Goal: Transaction & Acquisition: Download file/media

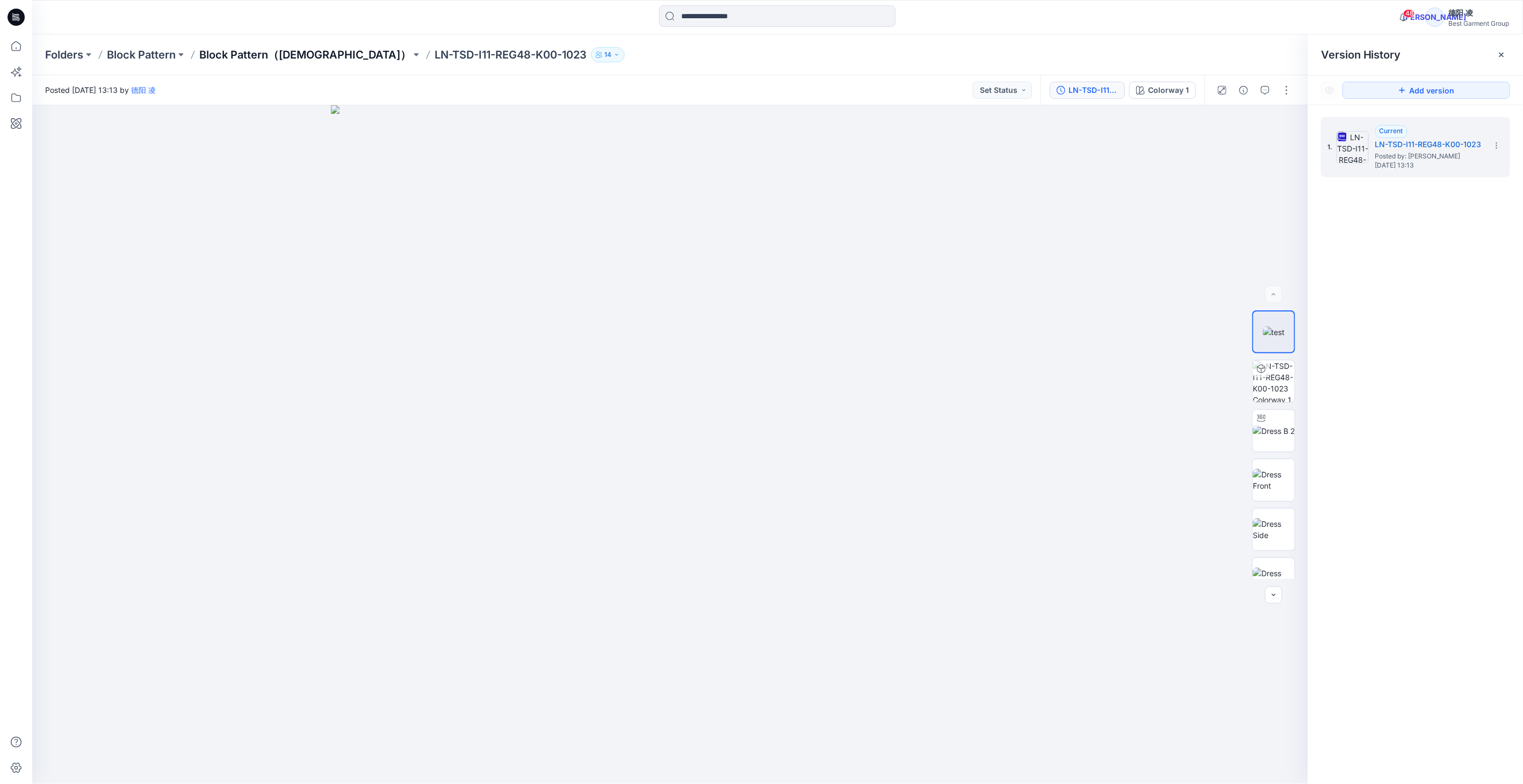
click at [262, 49] on p "Block Pattern（[DEMOGRAPHIC_DATA]）" at bounding box center [305, 54] width 212 height 15
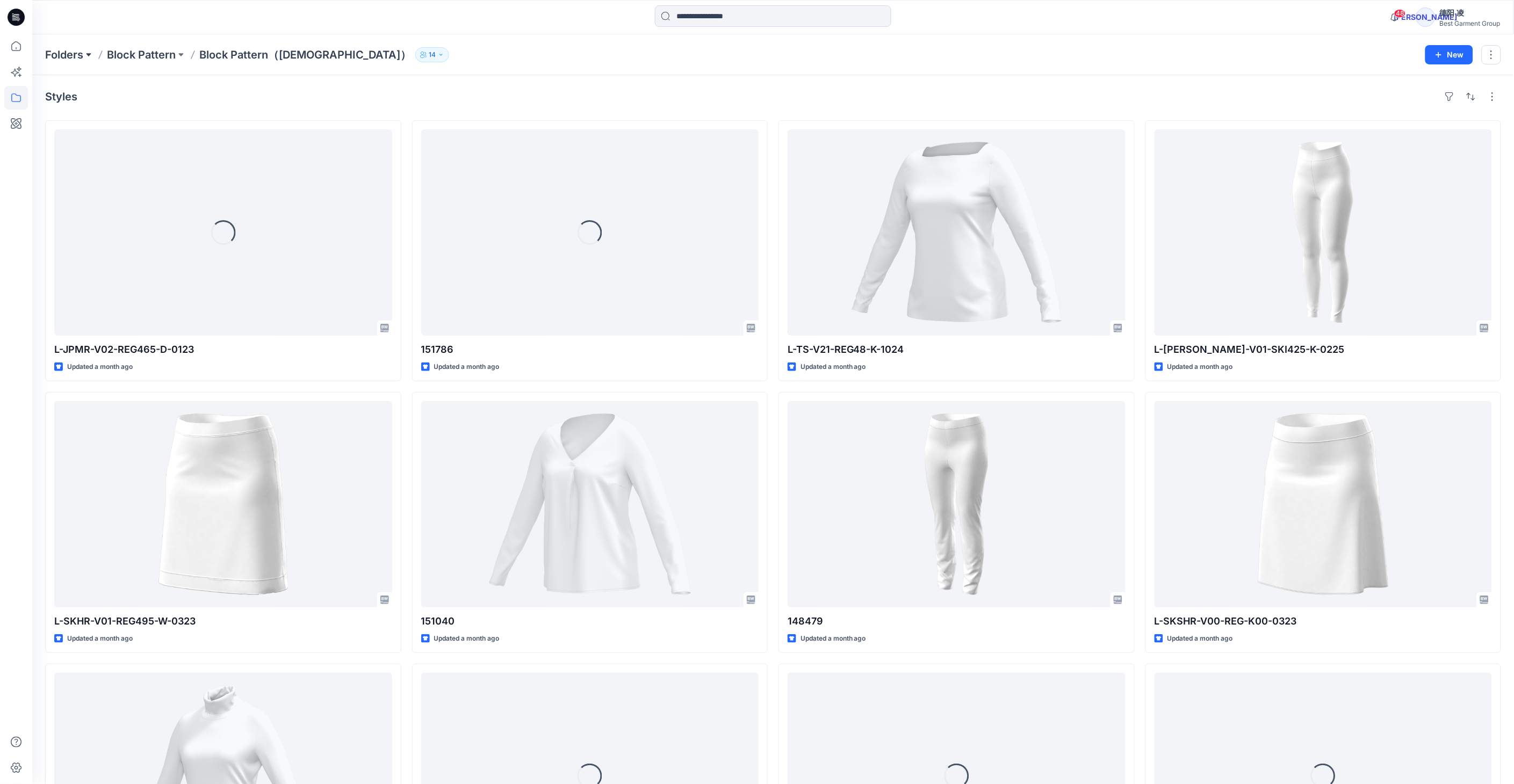
click at [88, 56] on button at bounding box center [88, 54] width 10 height 15
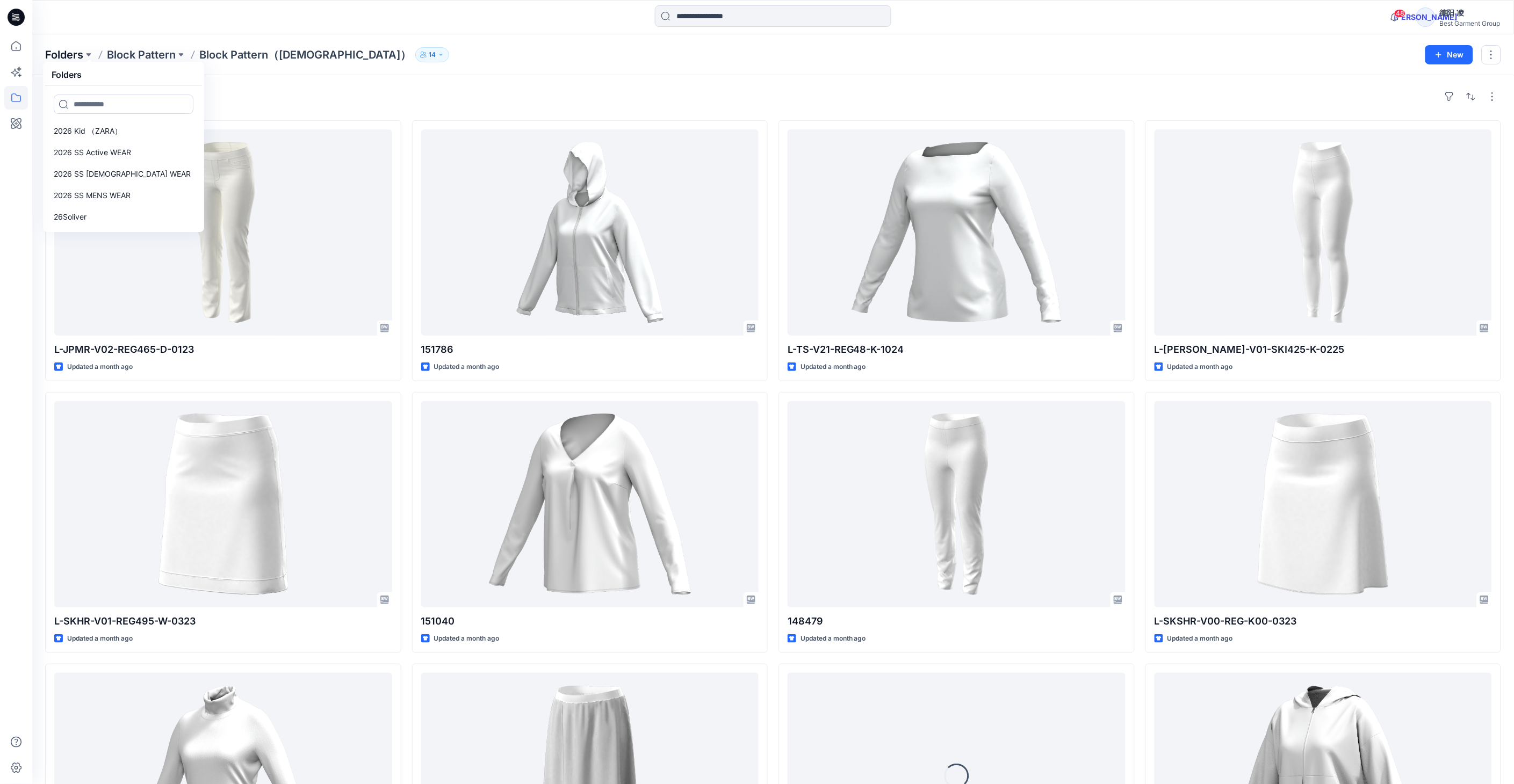
click at [66, 51] on p "Folders" at bounding box center [64, 54] width 38 height 15
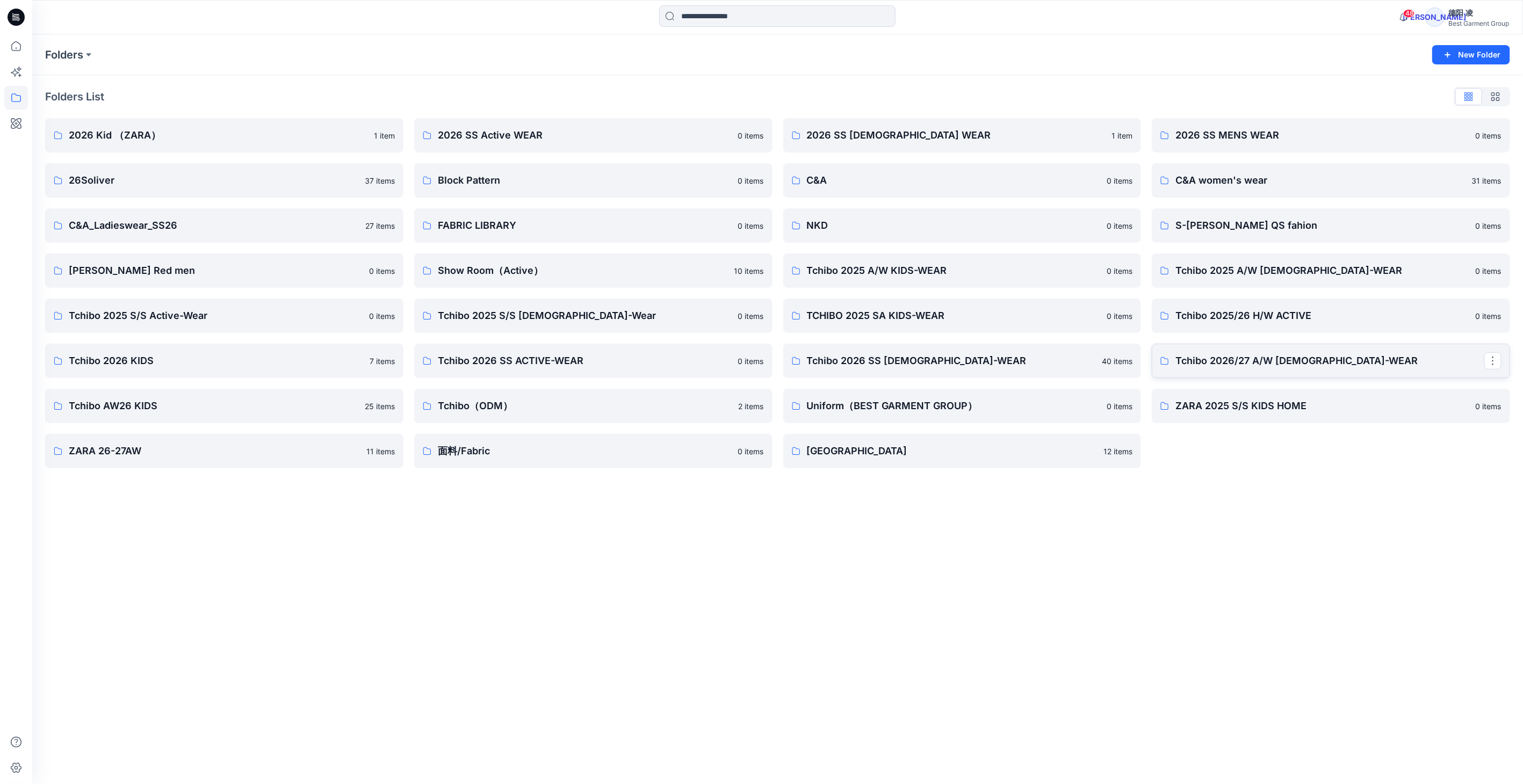
click at [1287, 360] on p "Tchibo 2026/27 A/W [DEMOGRAPHIC_DATA]-WEAR" at bounding box center [1330, 360] width 309 height 15
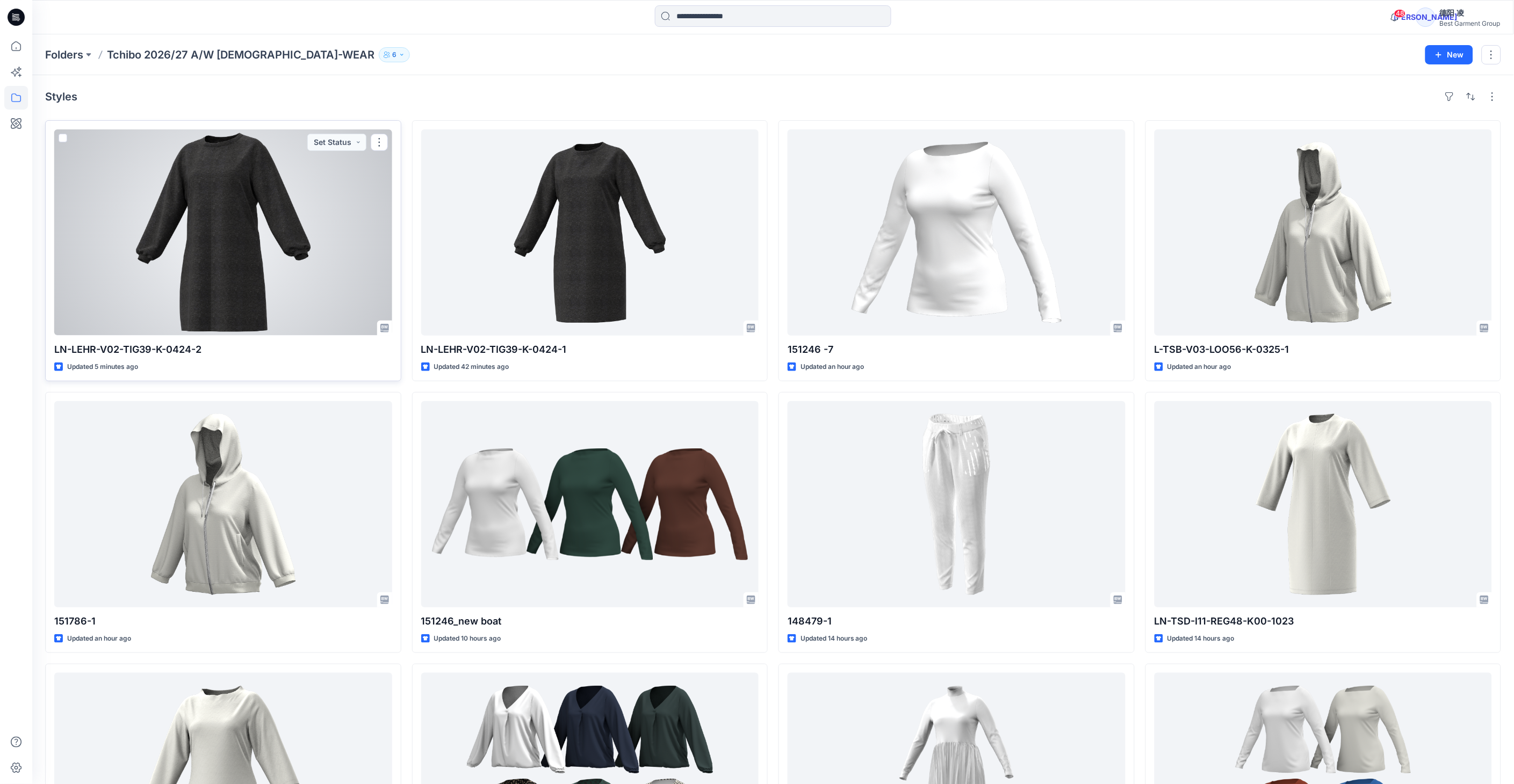
click at [298, 269] on div at bounding box center [223, 232] width 338 height 206
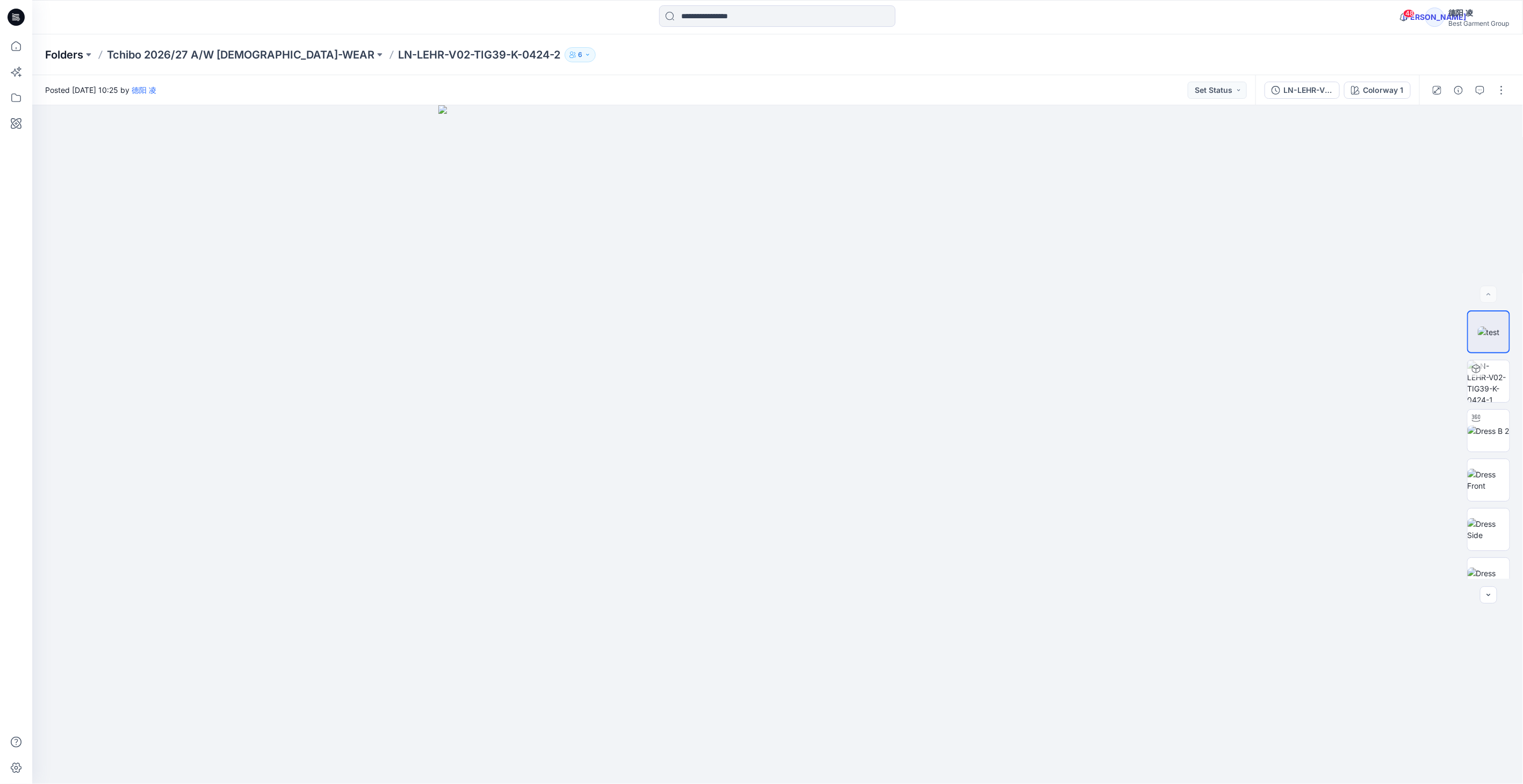
click at [72, 47] on p "Folders" at bounding box center [64, 54] width 38 height 15
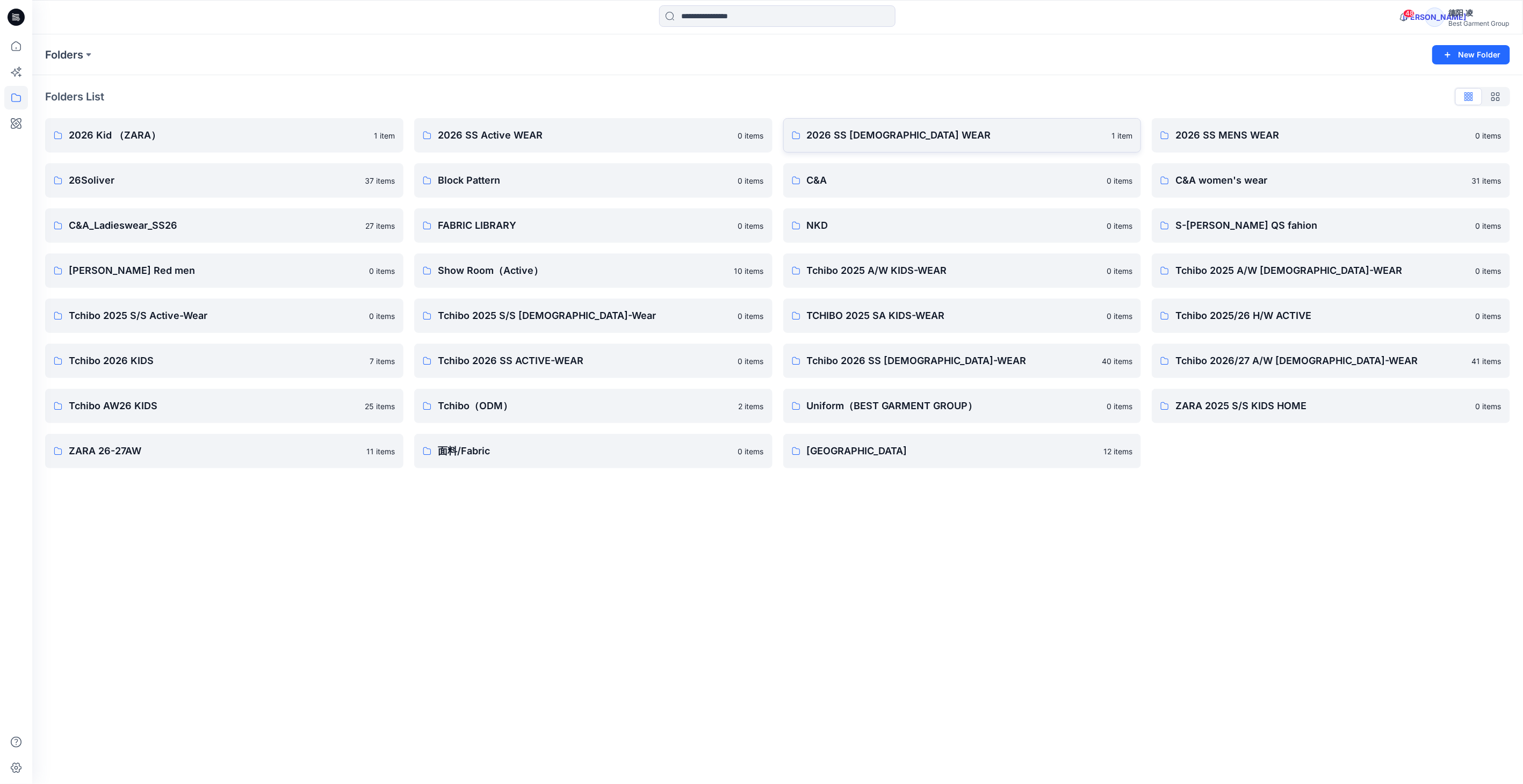
click at [935, 137] on p "2026 SS [DEMOGRAPHIC_DATA] WEAR" at bounding box center [956, 134] width 299 height 15
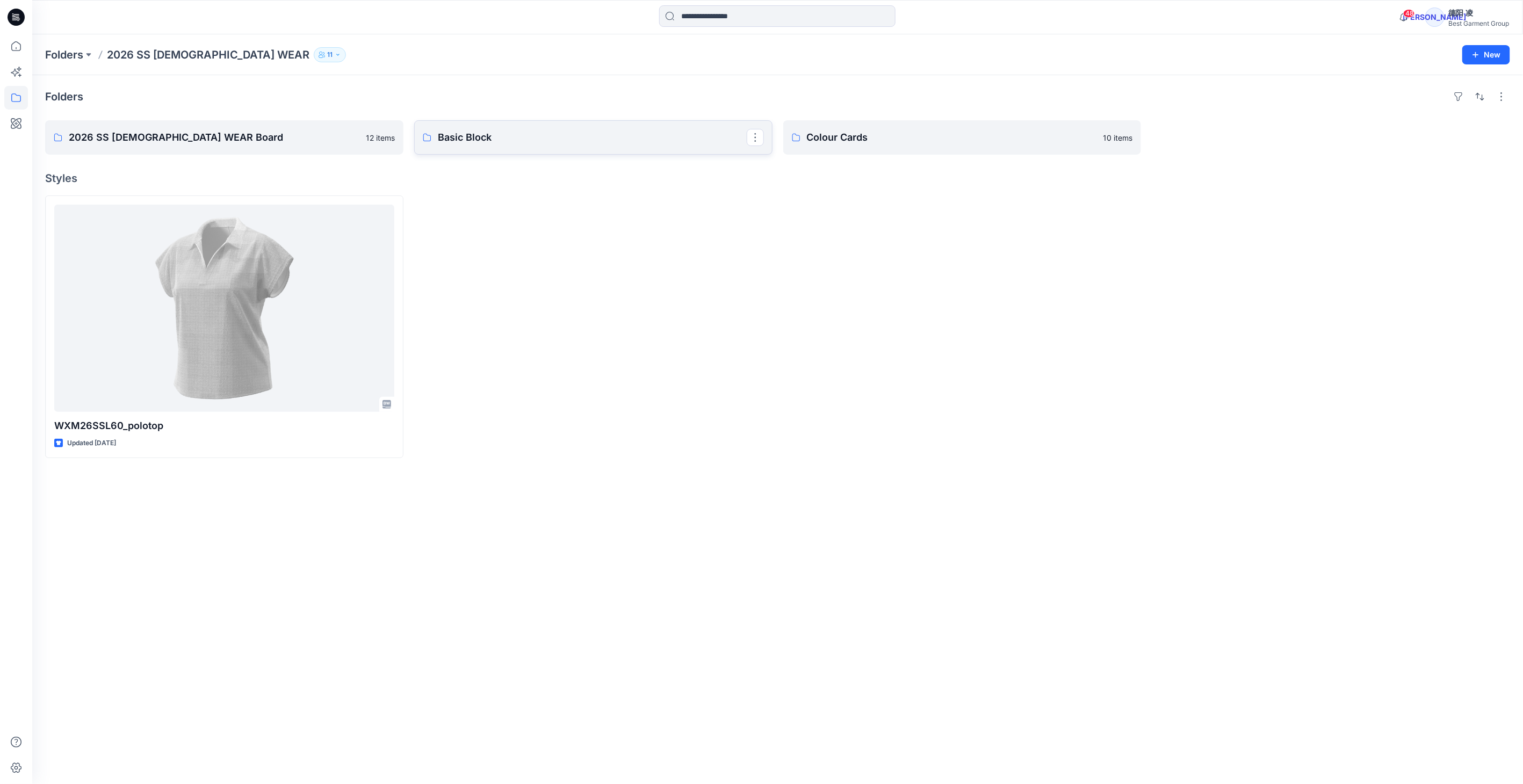
click at [502, 137] on p "Basic Block" at bounding box center [593, 137] width 309 height 15
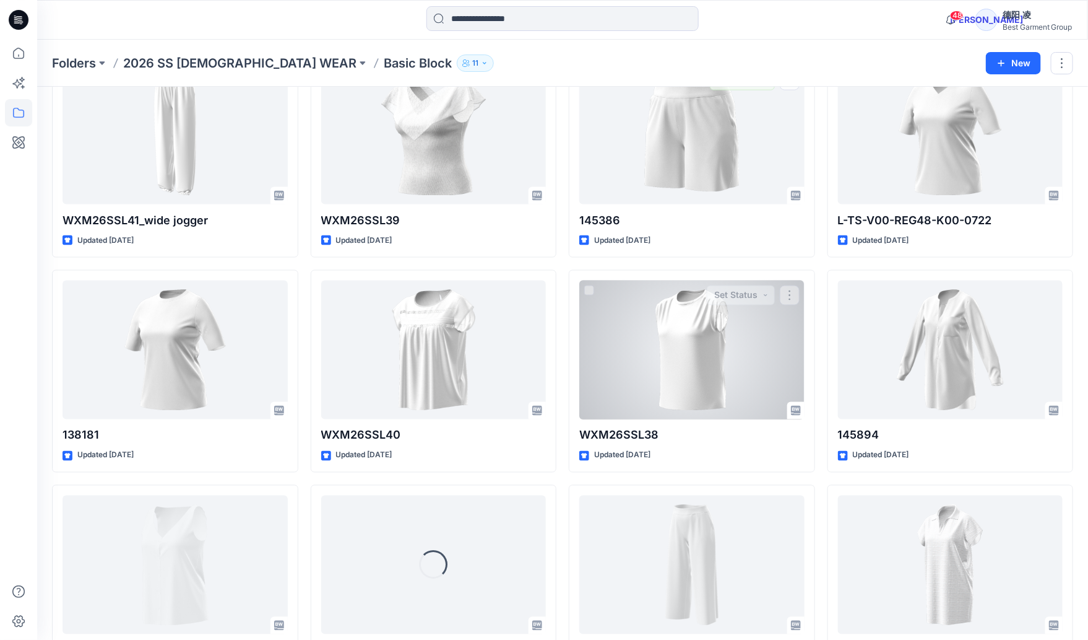
scroll to position [3018, 0]
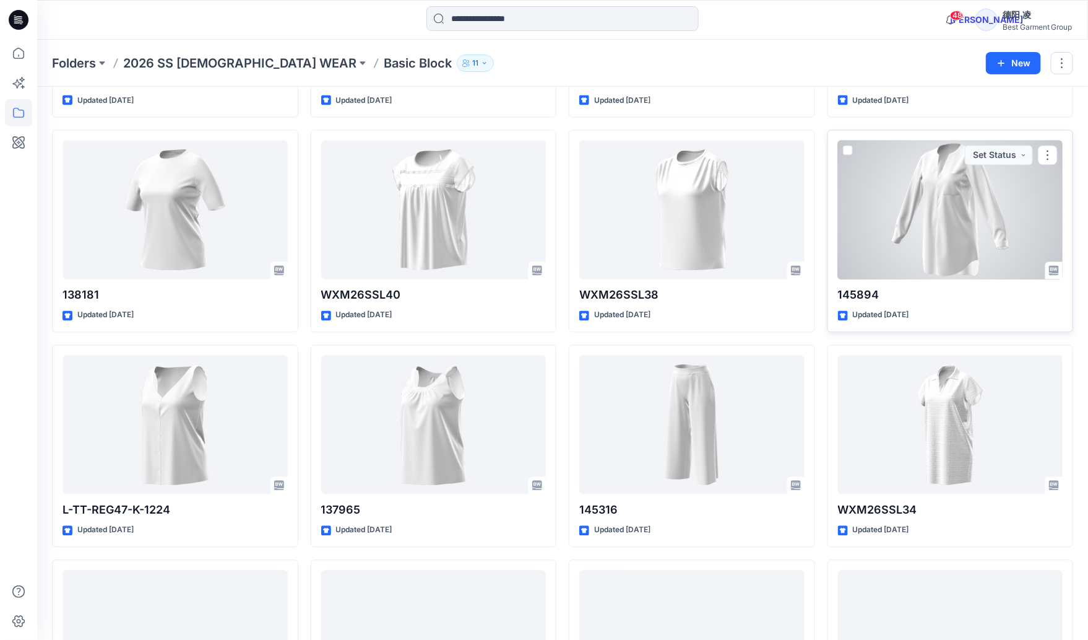
click at [962, 241] on div at bounding box center [950, 210] width 225 height 139
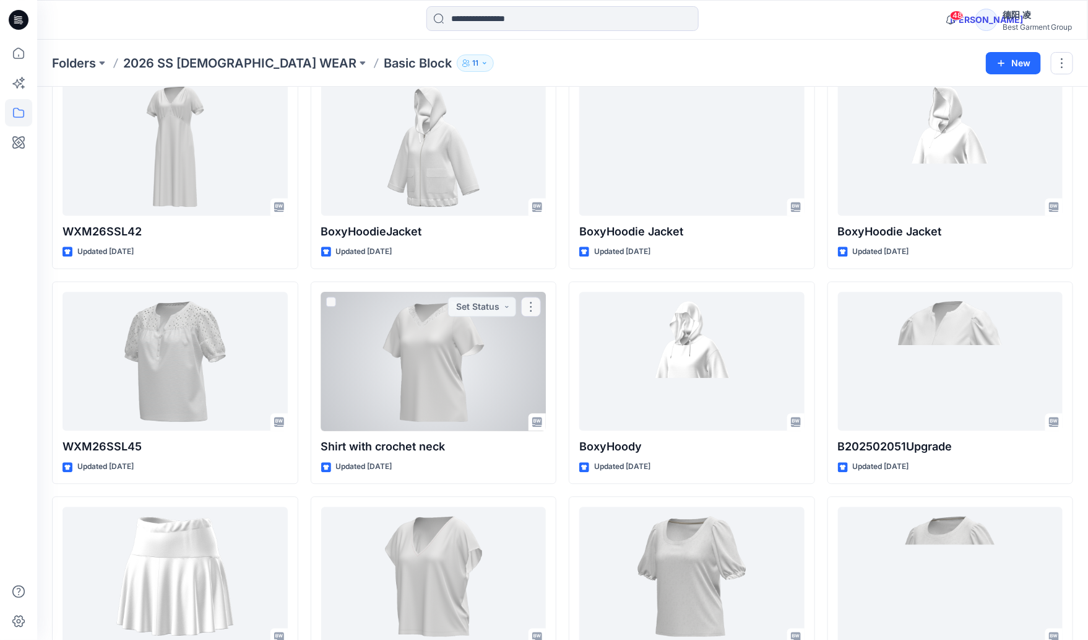
scroll to position [1100, 0]
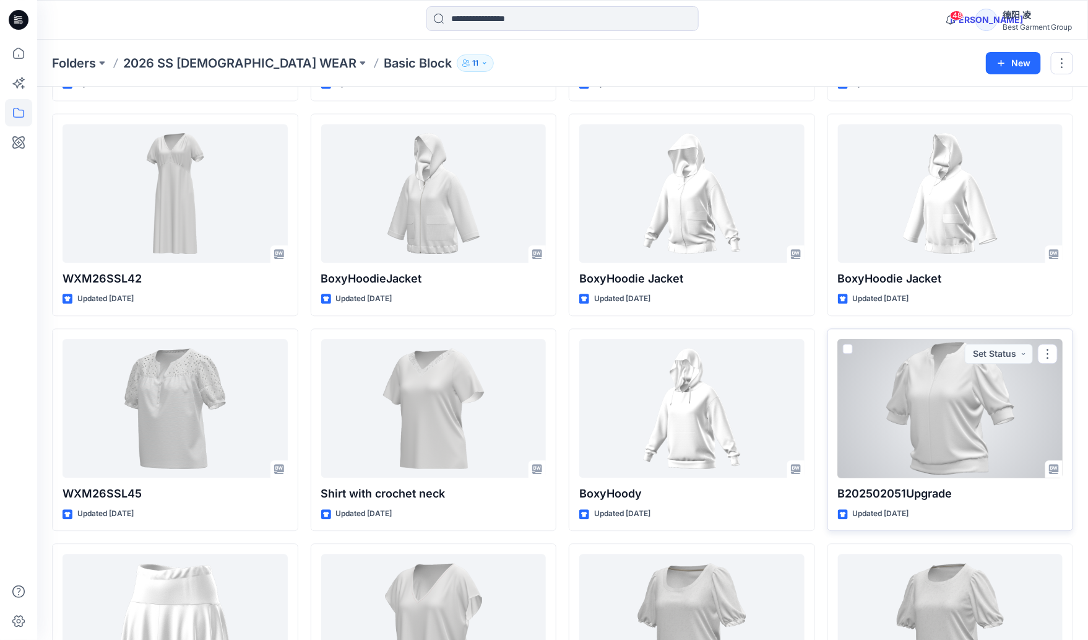
click at [941, 389] on div at bounding box center [950, 408] width 225 height 139
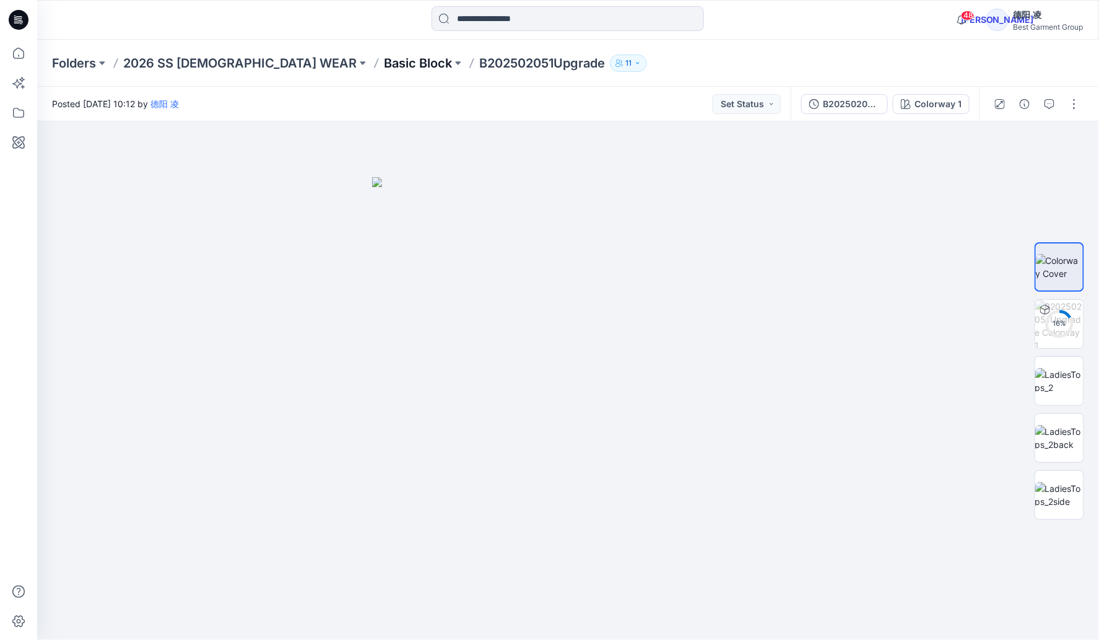
click at [384, 56] on p "Basic Block" at bounding box center [418, 62] width 68 height 17
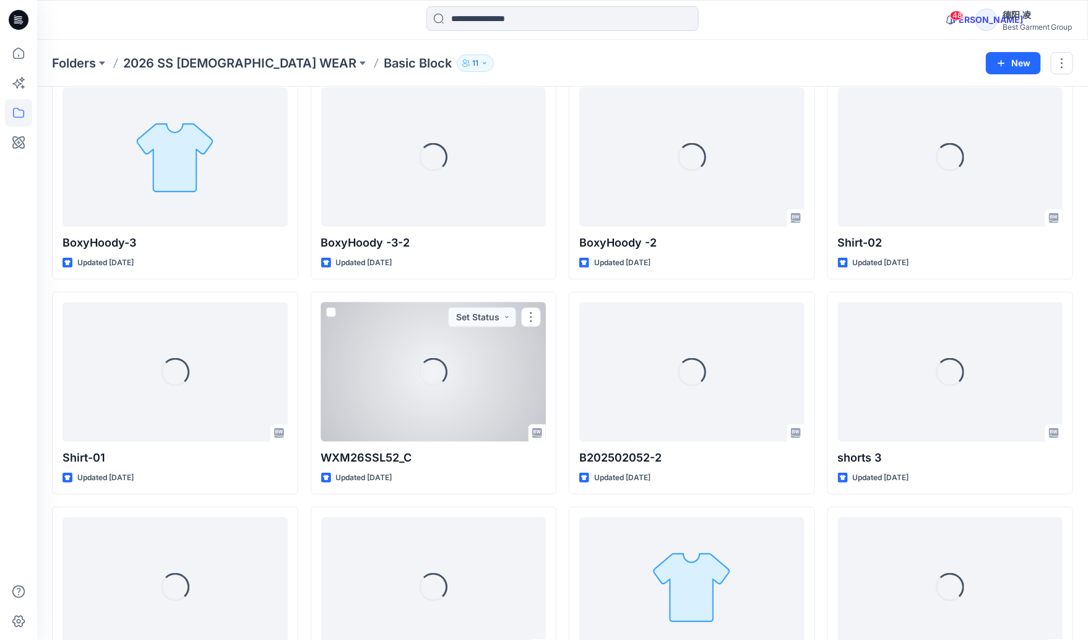
scroll to position [69, 0]
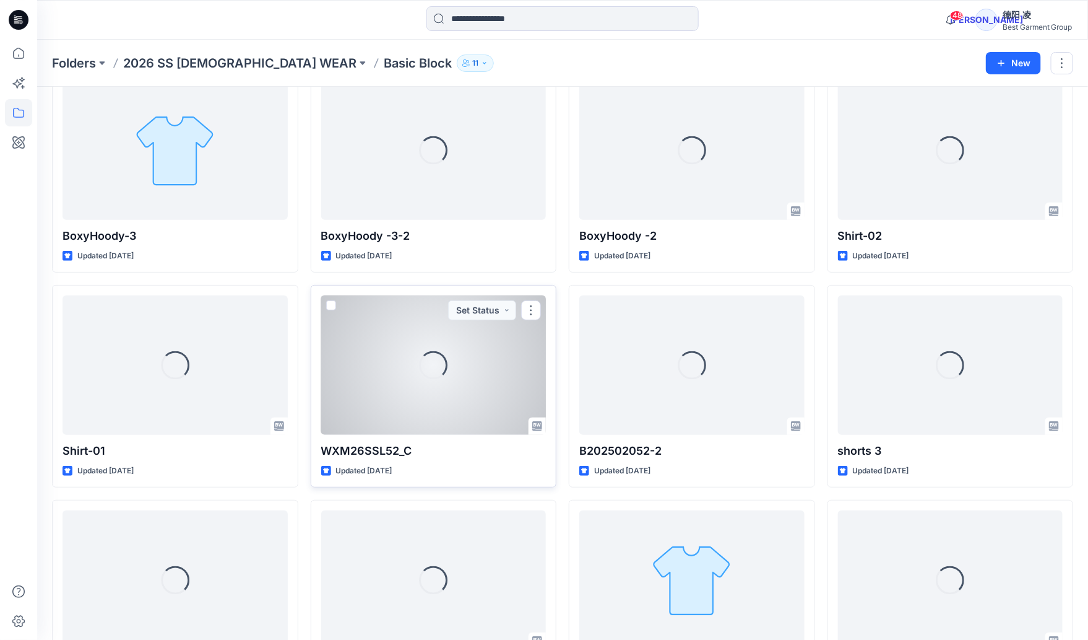
click at [428, 369] on div "Loading..." at bounding box center [433, 364] width 37 height 37
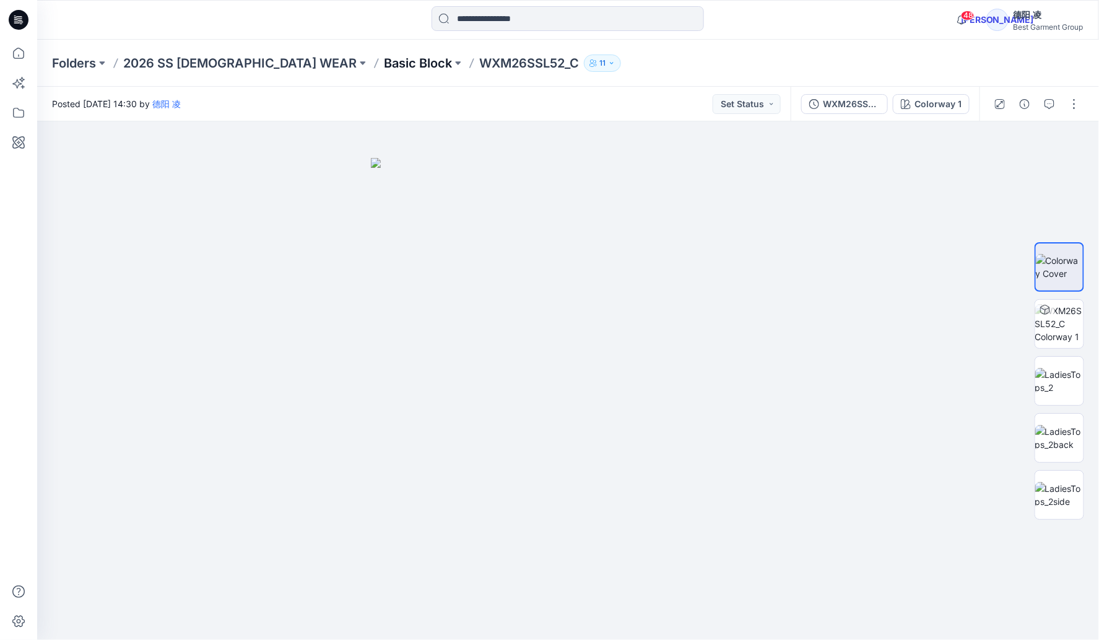
click at [384, 63] on p "Basic Block" at bounding box center [418, 62] width 68 height 17
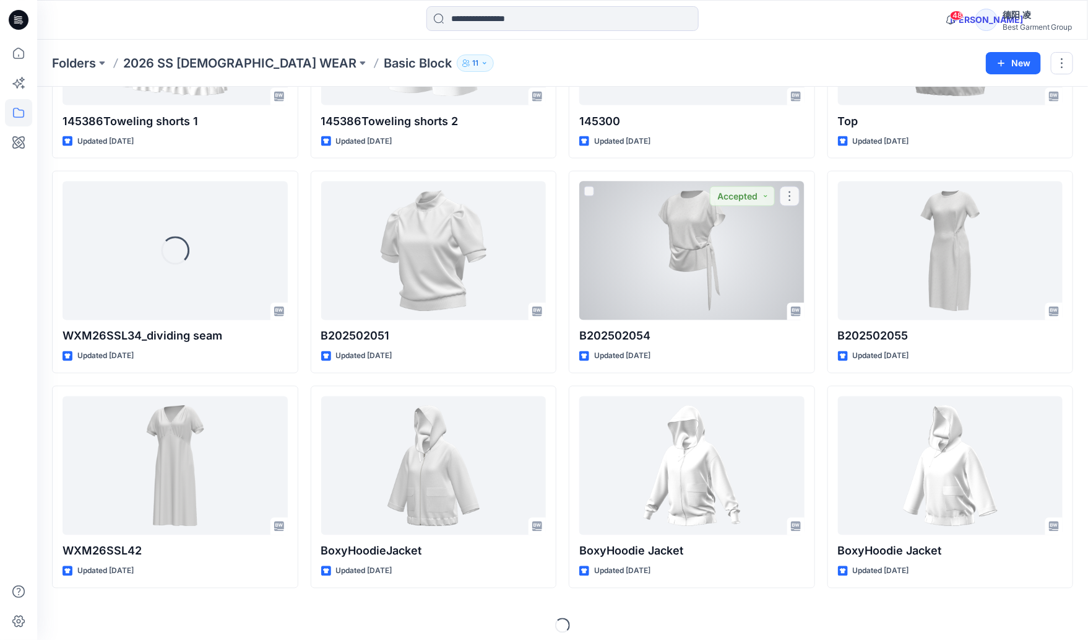
scroll to position [835, 0]
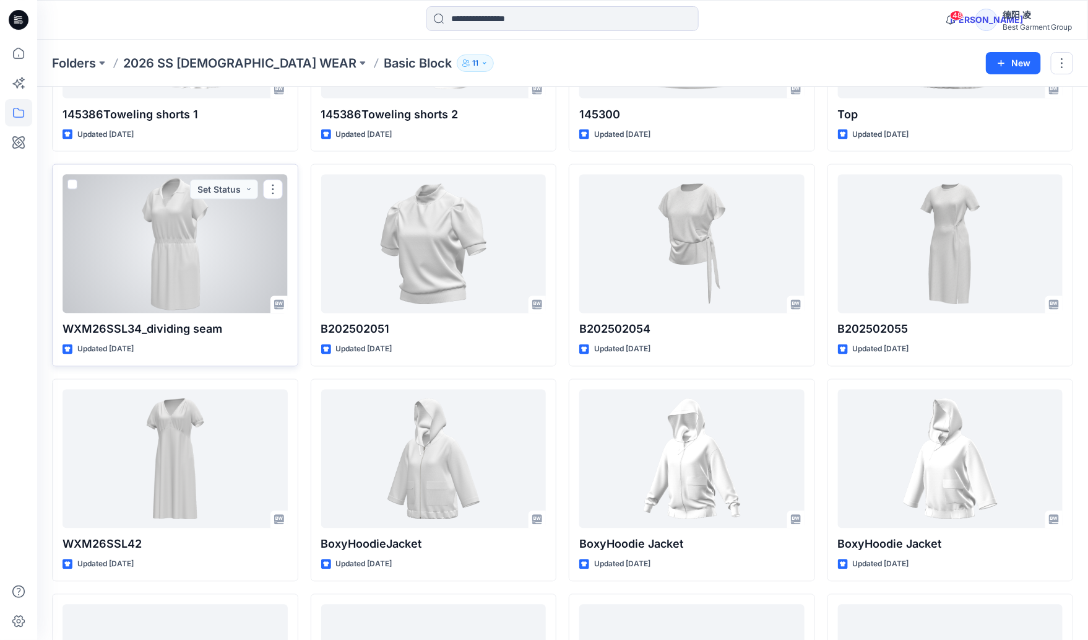
click at [201, 231] on div at bounding box center [175, 244] width 225 height 139
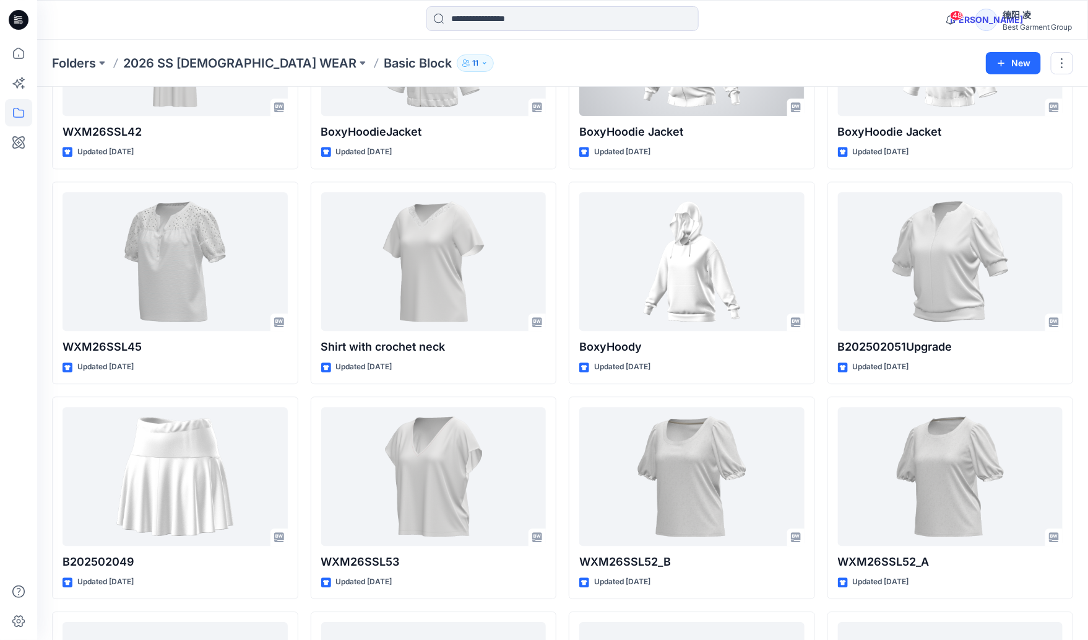
scroll to position [1247, 0]
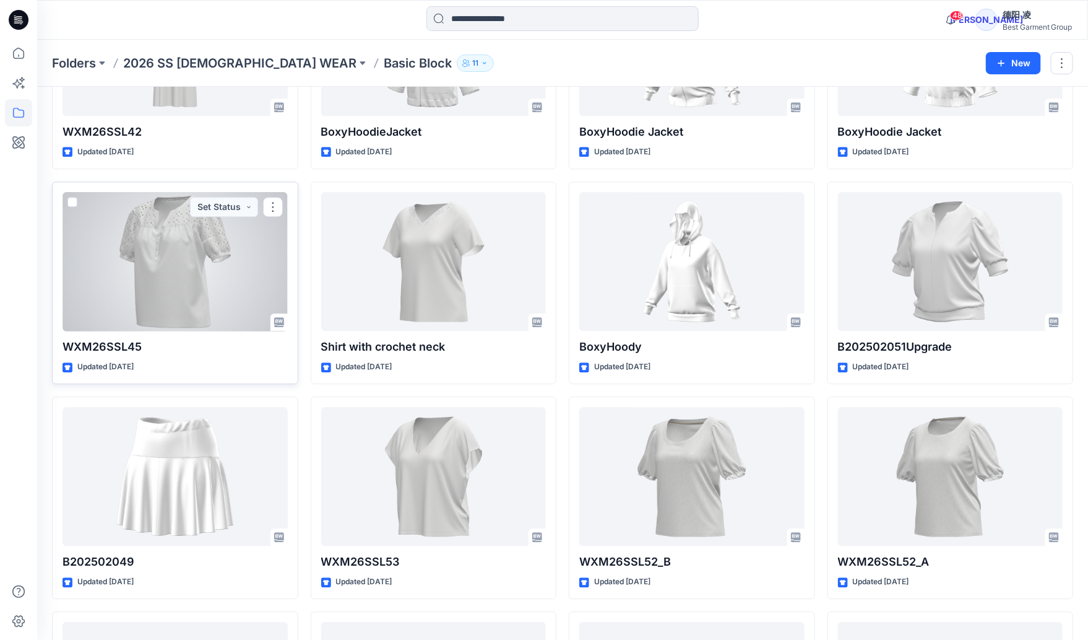
click at [166, 275] on div at bounding box center [175, 261] width 225 height 139
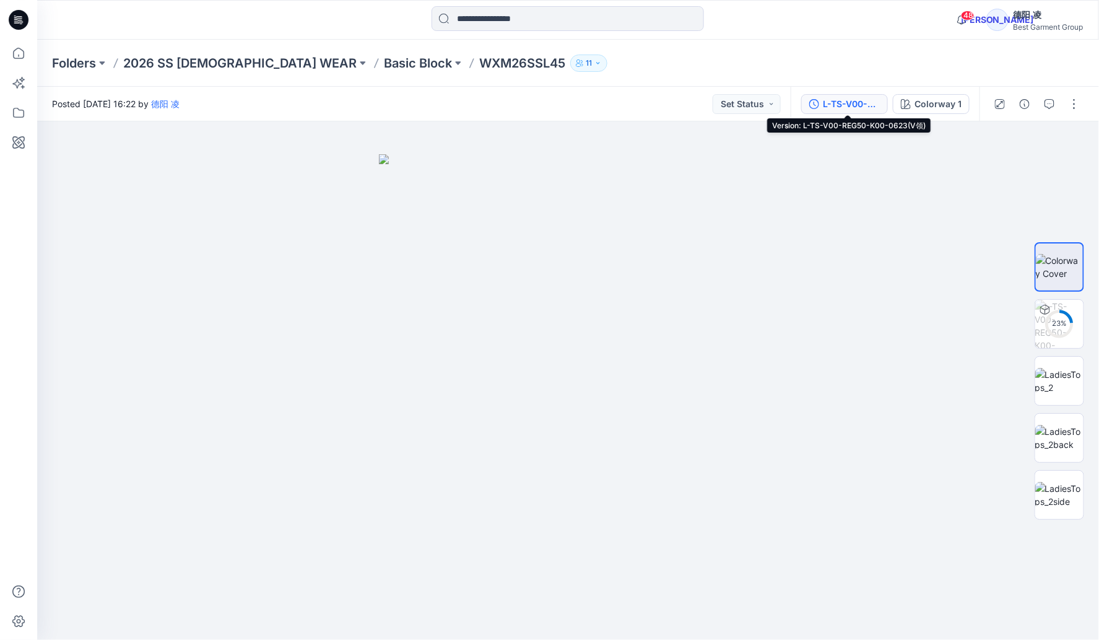
click at [870, 108] on div "L-TS-V00-REG50-K00-0623(V领)" at bounding box center [851, 104] width 57 height 14
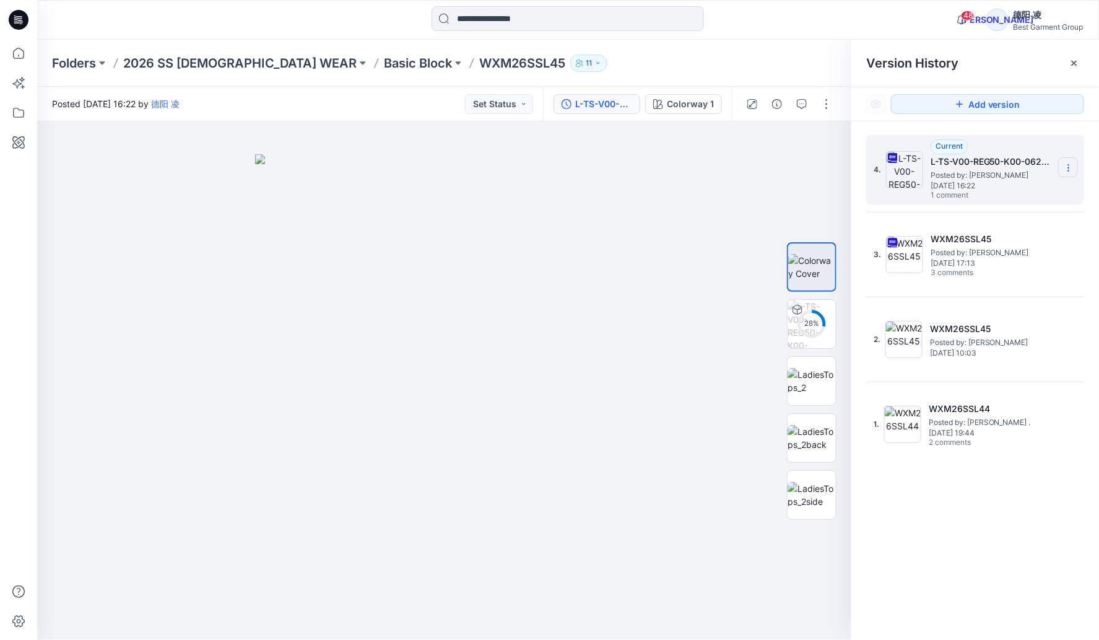
click at [1070, 168] on icon at bounding box center [1069, 168] width 10 height 10
click at [1018, 197] on span "Download Source BW File" at bounding box center [1005, 192] width 103 height 15
click at [1067, 167] on icon at bounding box center [1069, 168] width 10 height 10
click at [1037, 189] on span "Download Source BW File" at bounding box center [1005, 192] width 103 height 15
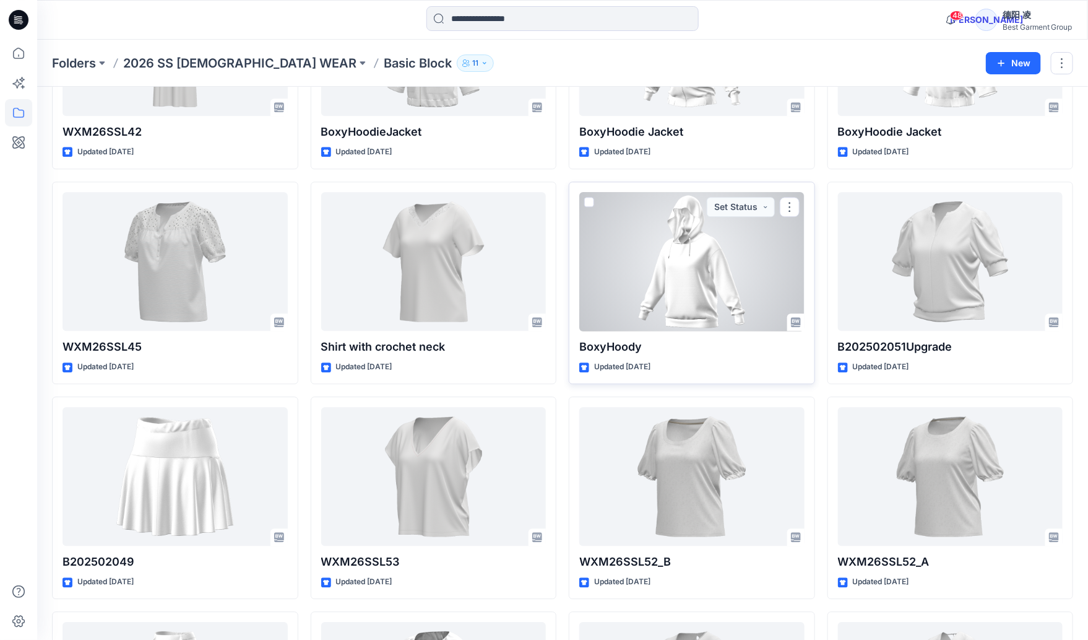
scroll to position [1479, 0]
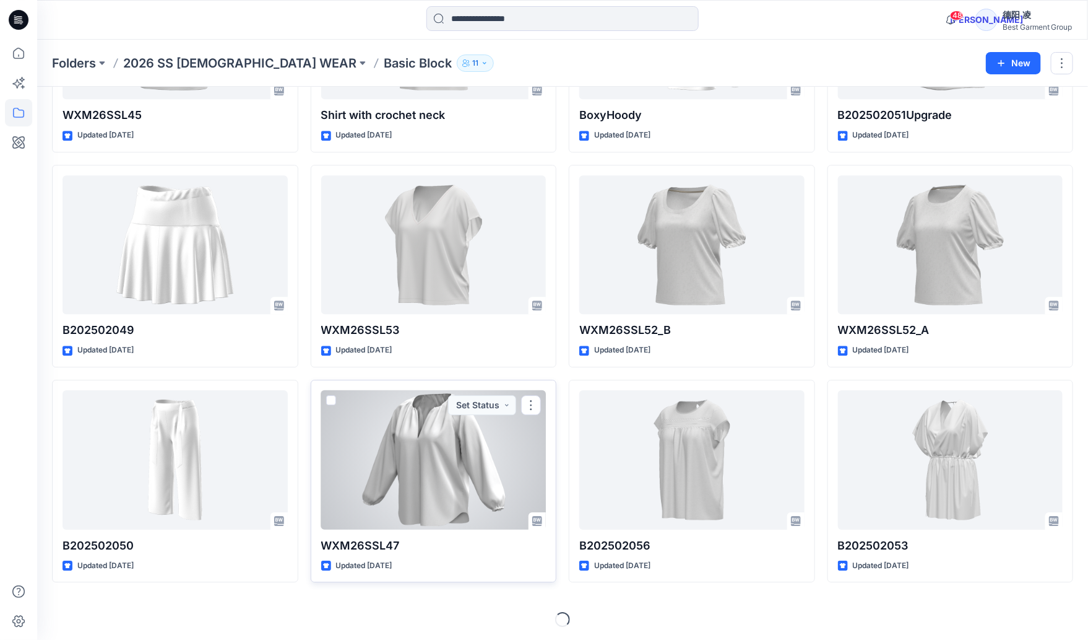
click at [433, 440] on div at bounding box center [433, 459] width 225 height 139
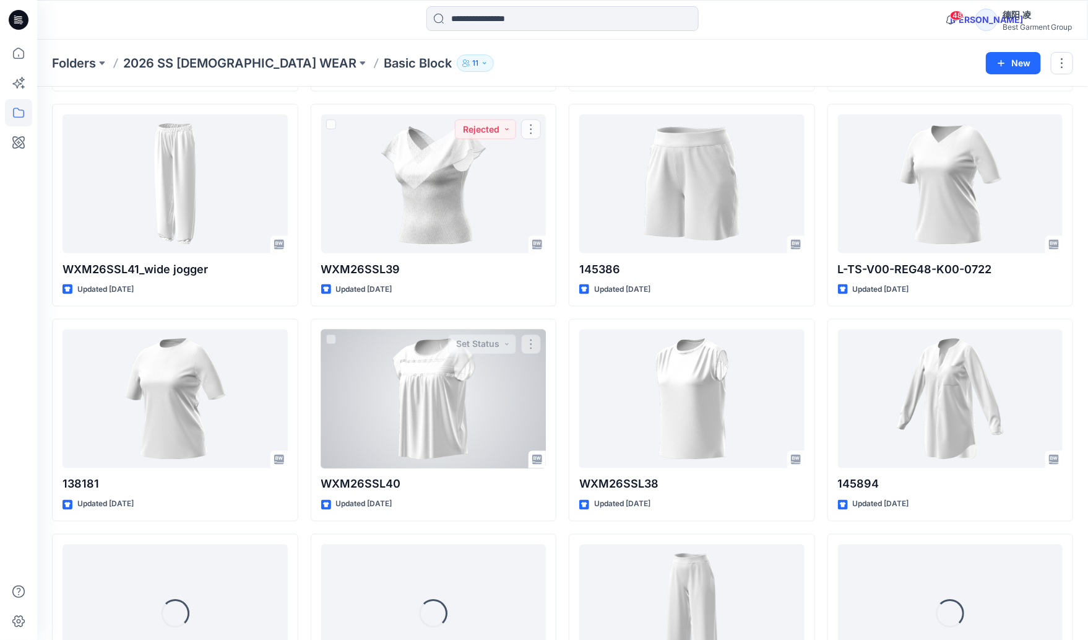
scroll to position [3043, 0]
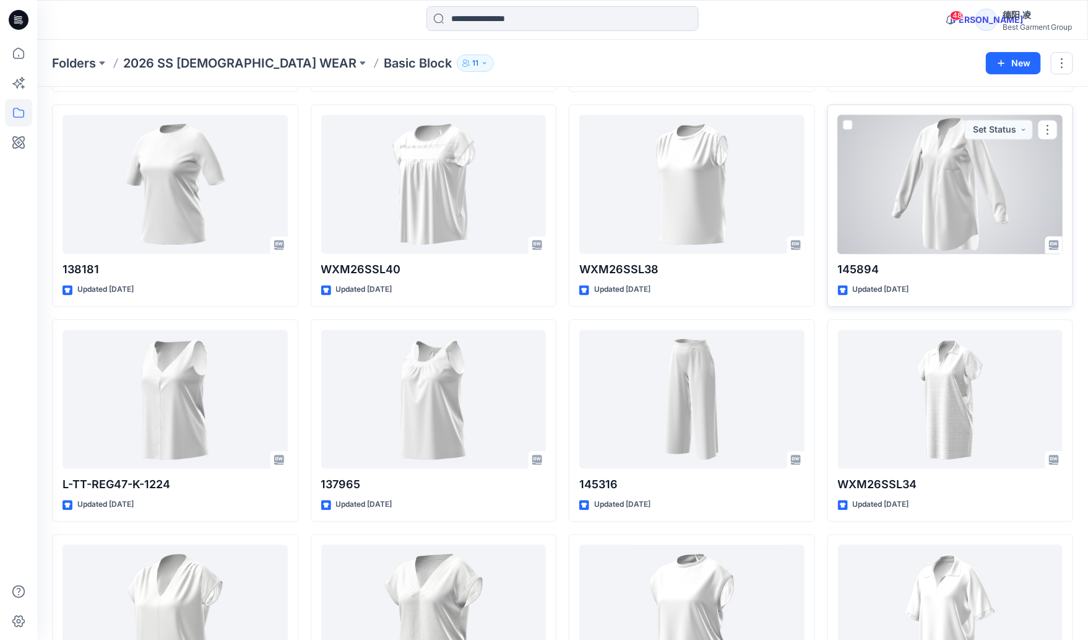
click at [923, 166] on div at bounding box center [950, 184] width 225 height 139
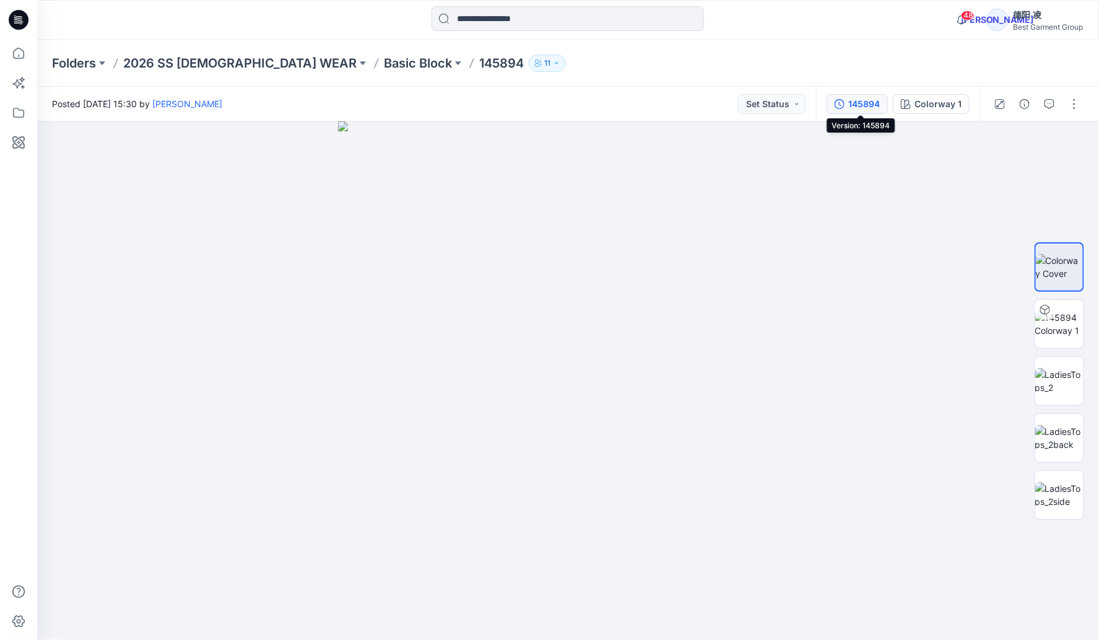
click at [871, 102] on div "145894" at bounding box center [864, 104] width 32 height 14
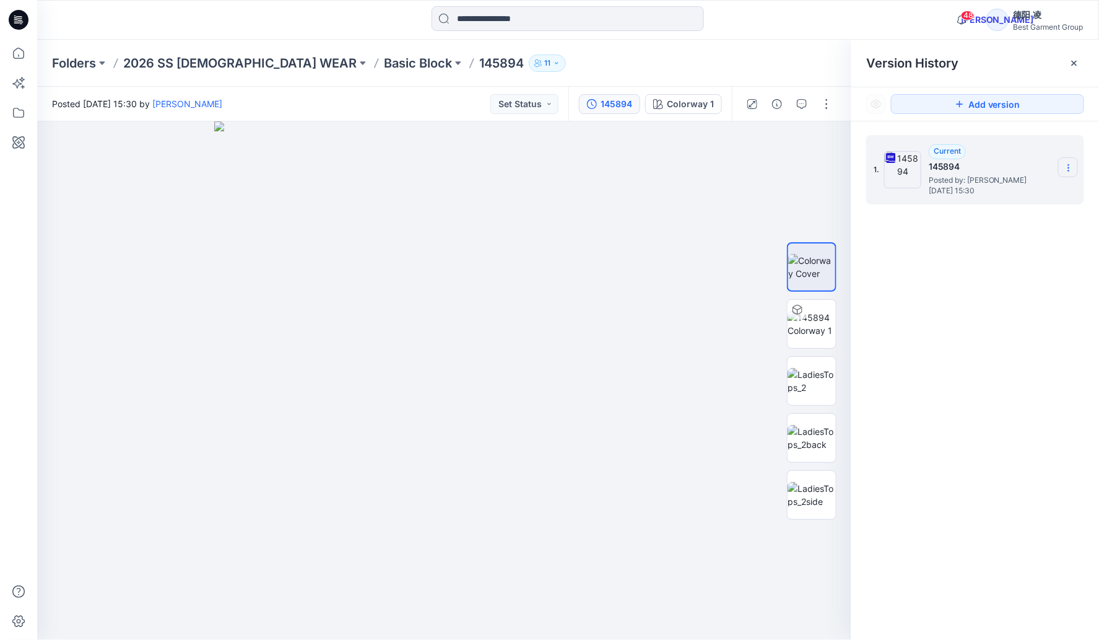
click at [1069, 168] on icon at bounding box center [1068, 168] width 1 height 1
click at [1036, 192] on span "Download Source BW File" at bounding box center [1005, 192] width 103 height 15
click at [79, 61] on p "Folders" at bounding box center [74, 62] width 44 height 17
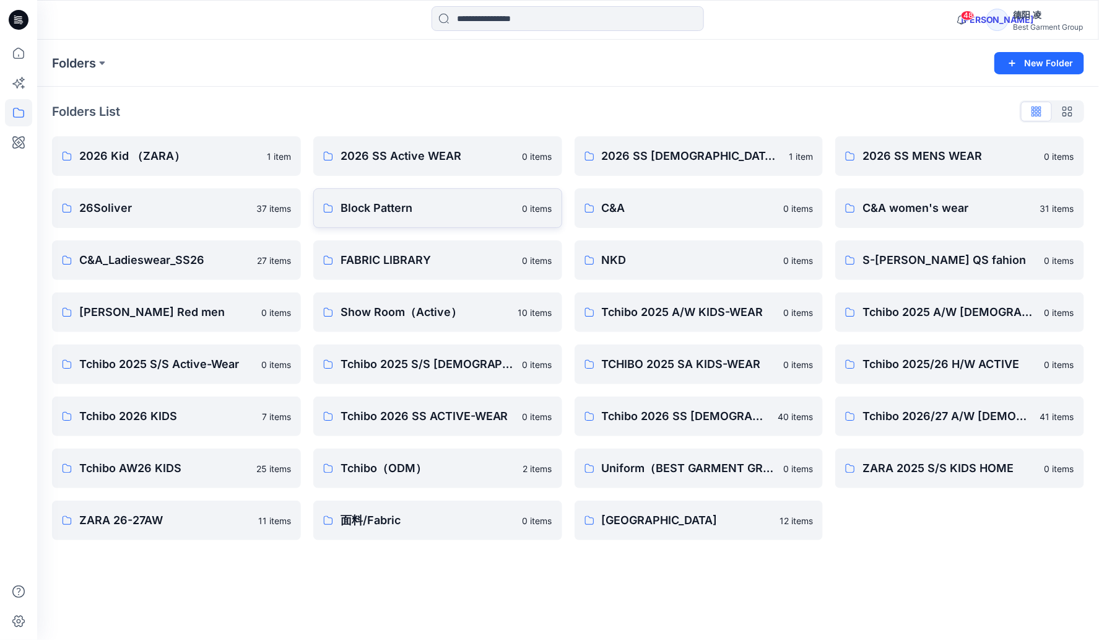
click at [481, 212] on p "Block Pattern" at bounding box center [428, 207] width 175 height 17
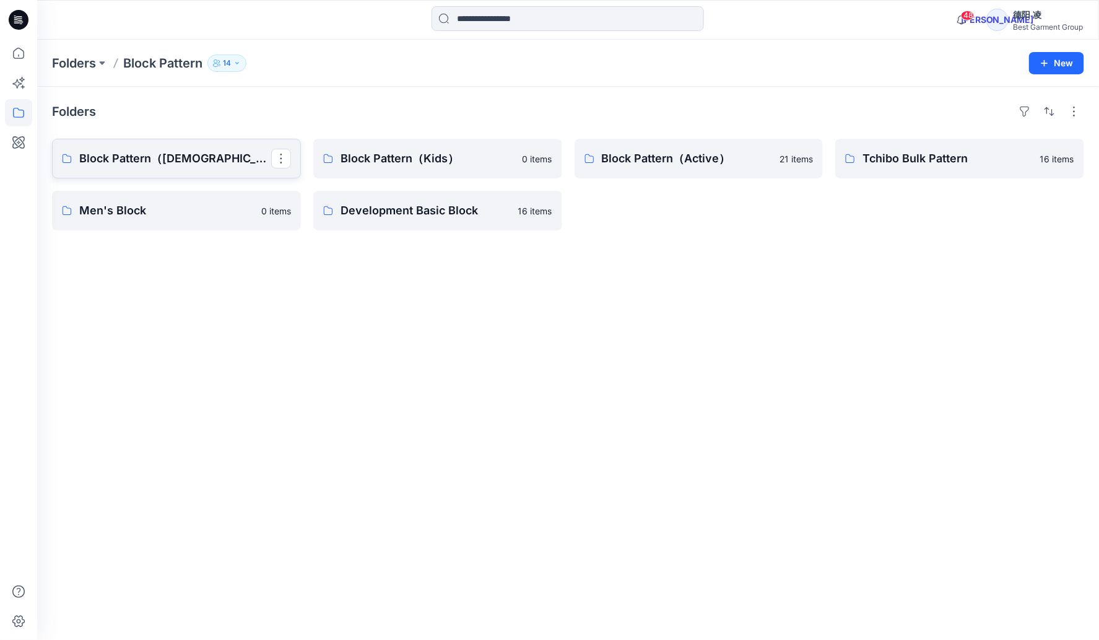
click at [213, 159] on p "Block Pattern（[DEMOGRAPHIC_DATA]）" at bounding box center [175, 158] width 192 height 17
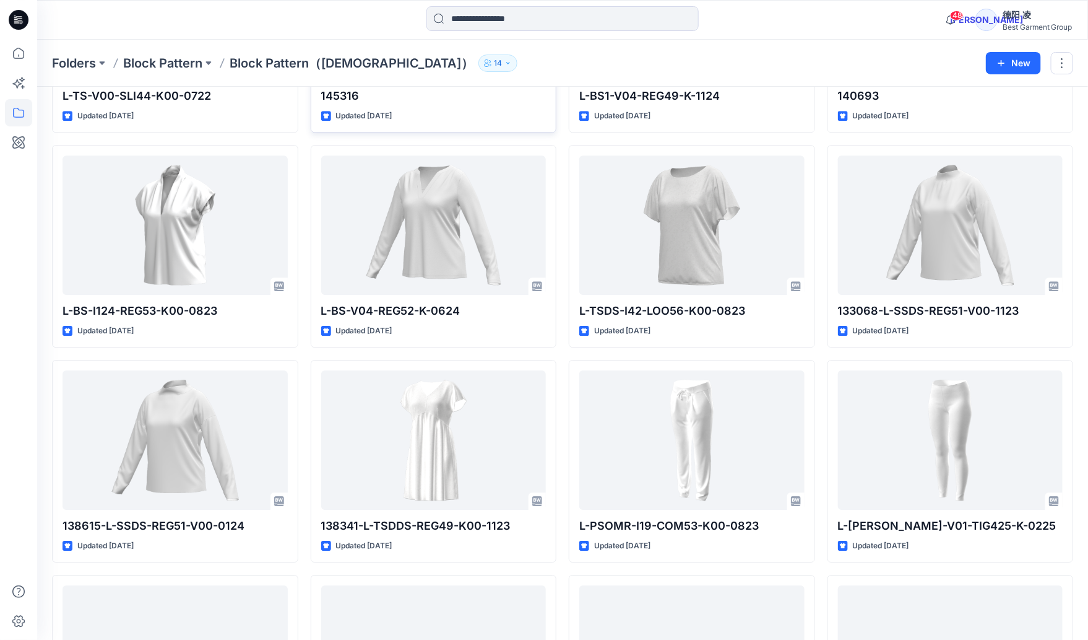
scroll to position [3662, 0]
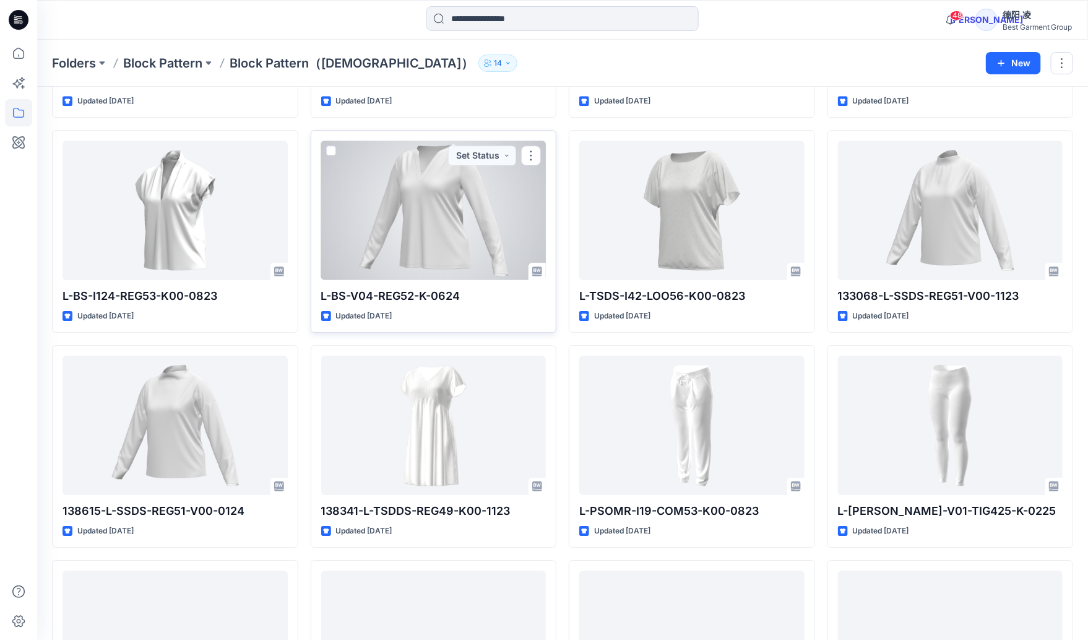
click at [449, 204] on div at bounding box center [433, 210] width 225 height 139
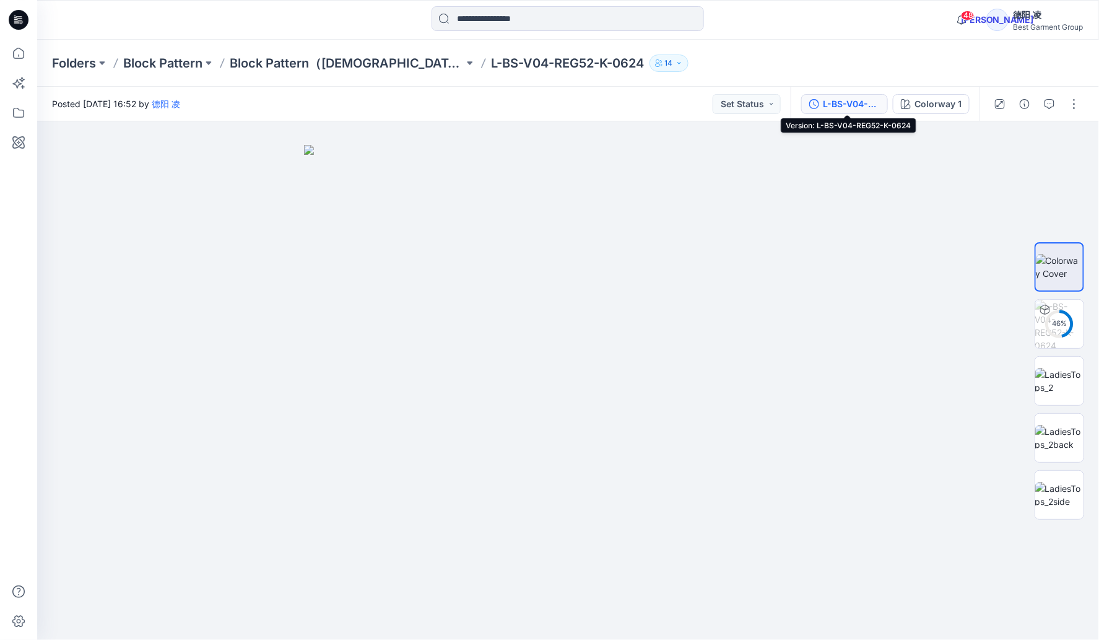
click at [864, 106] on div "L-BS-V04-REG52-K-0624" at bounding box center [851, 104] width 57 height 14
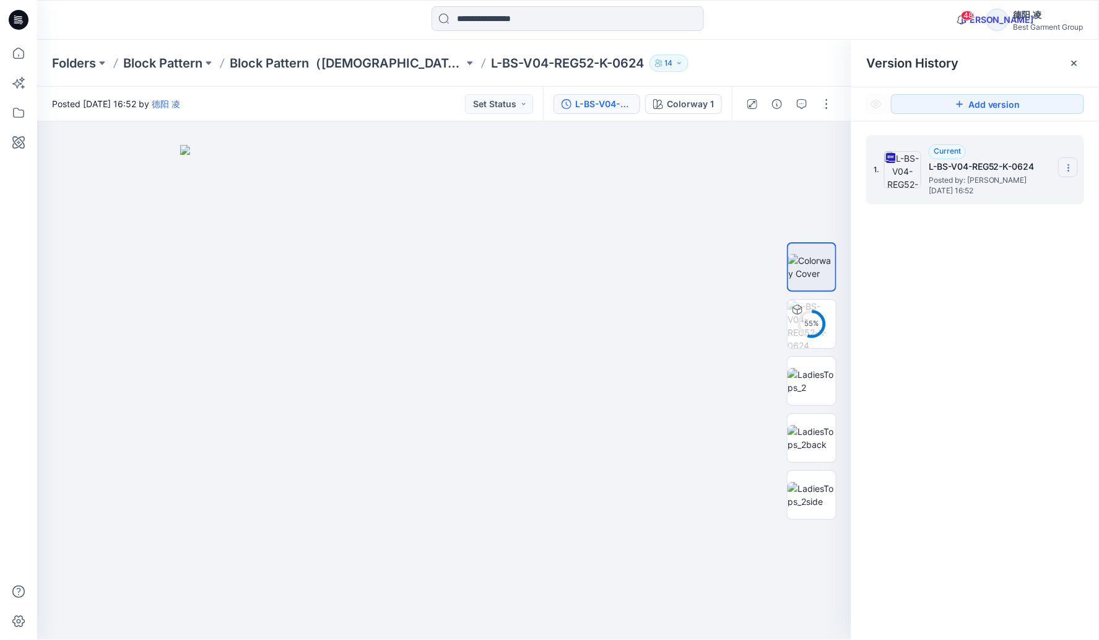
click at [1072, 165] on icon at bounding box center [1069, 168] width 10 height 10
click at [1004, 198] on span "Download Source BW File" at bounding box center [1005, 192] width 103 height 15
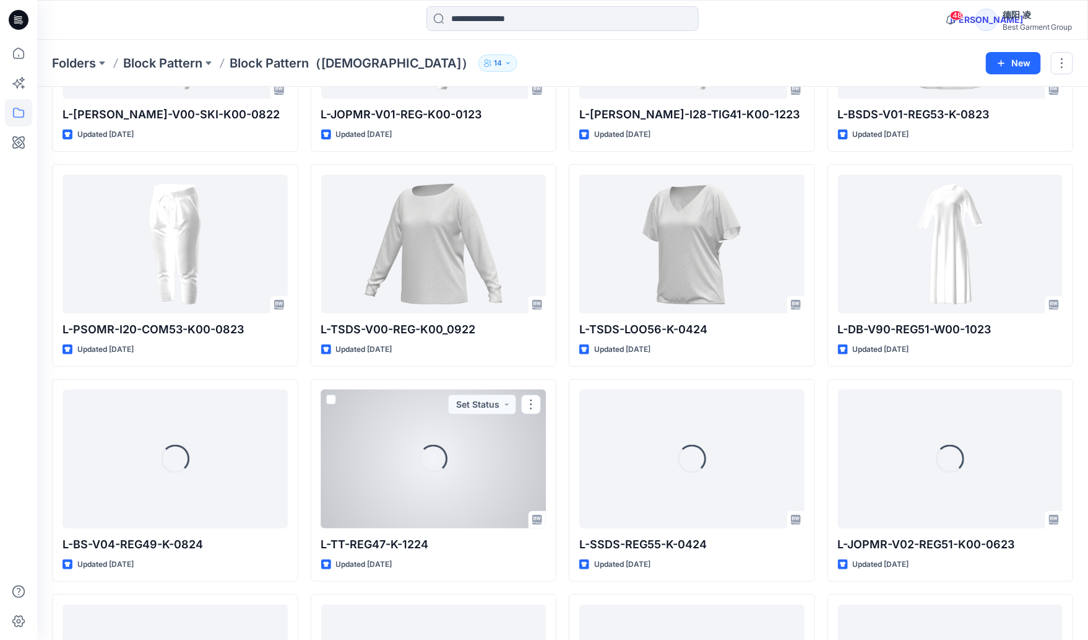
scroll to position [4263, 0]
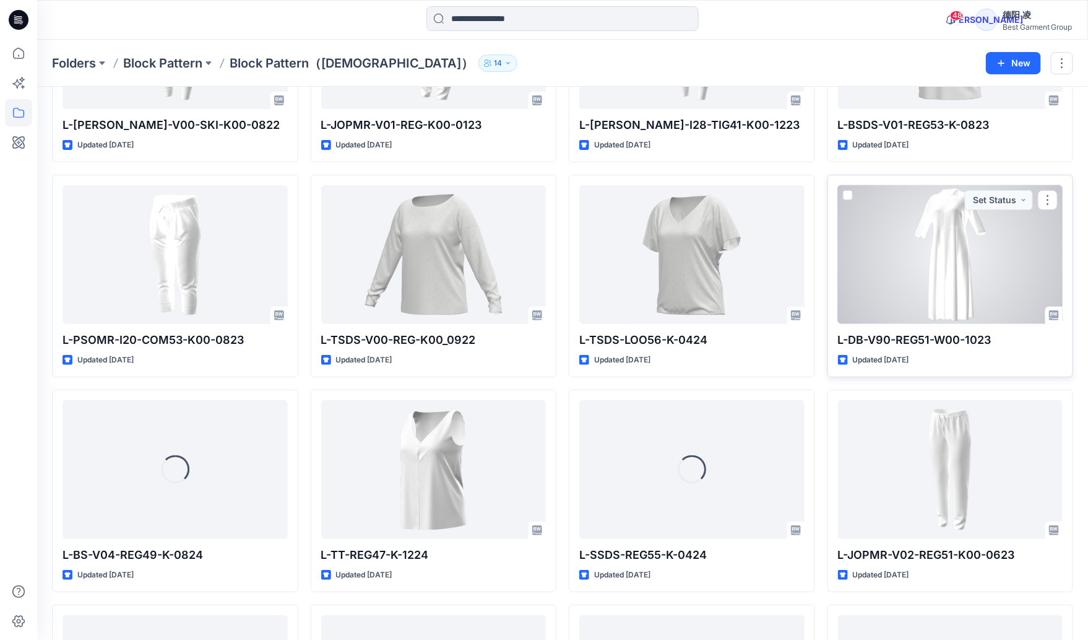
click at [976, 263] on div at bounding box center [950, 254] width 225 height 139
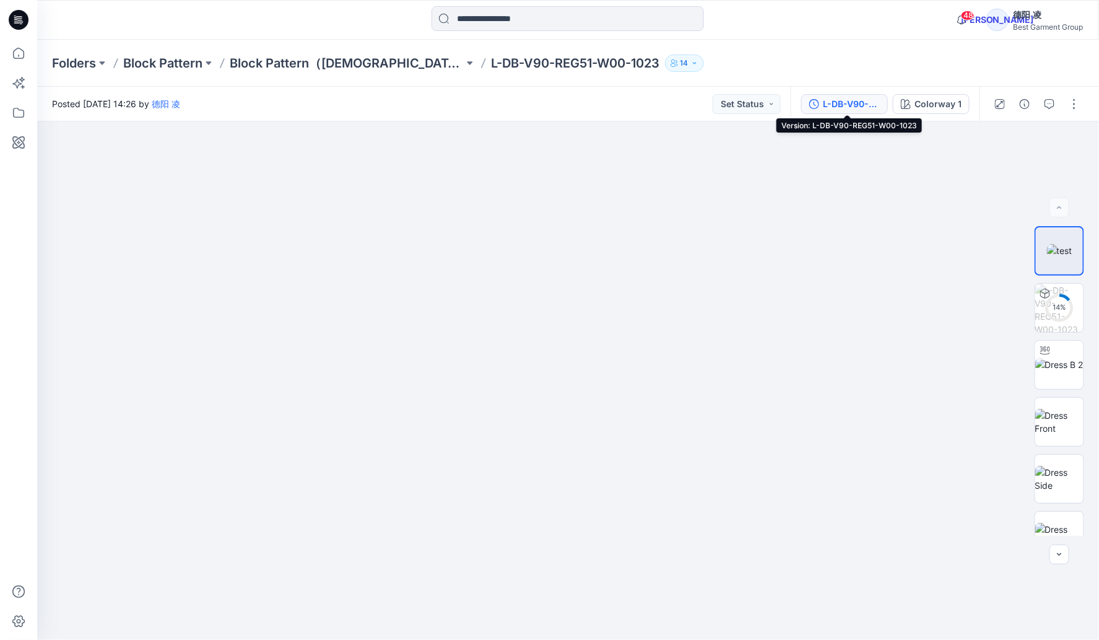
click at [840, 103] on div "L-DB-V90-REG51-W00-1023" at bounding box center [851, 104] width 57 height 14
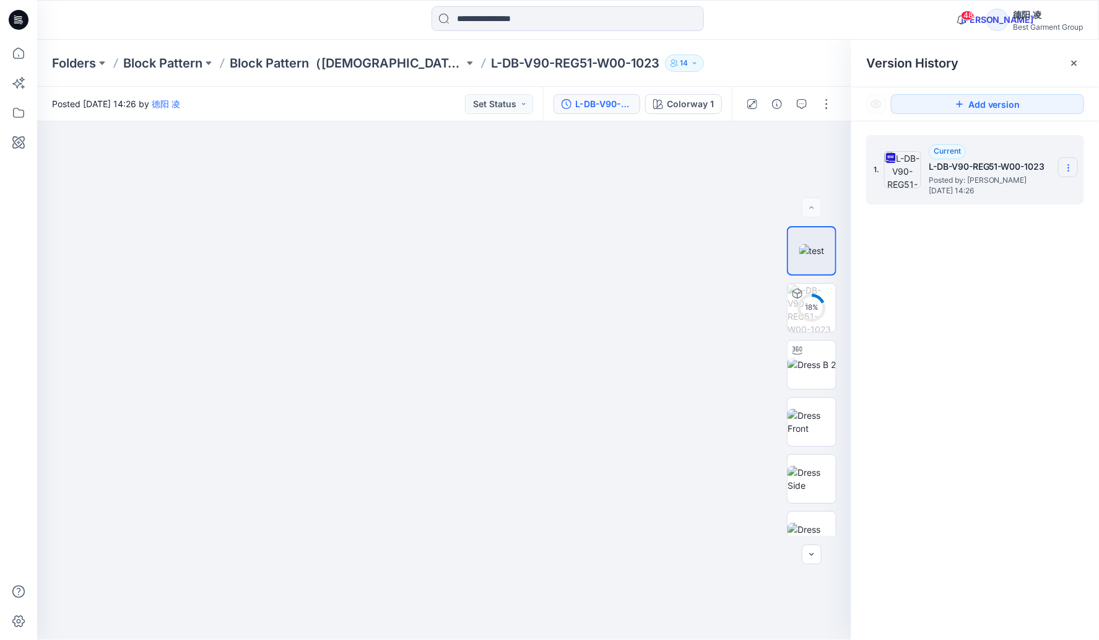
click at [1068, 163] on icon at bounding box center [1069, 168] width 10 height 10
click at [994, 188] on span "Download Source BW File" at bounding box center [1005, 192] width 103 height 15
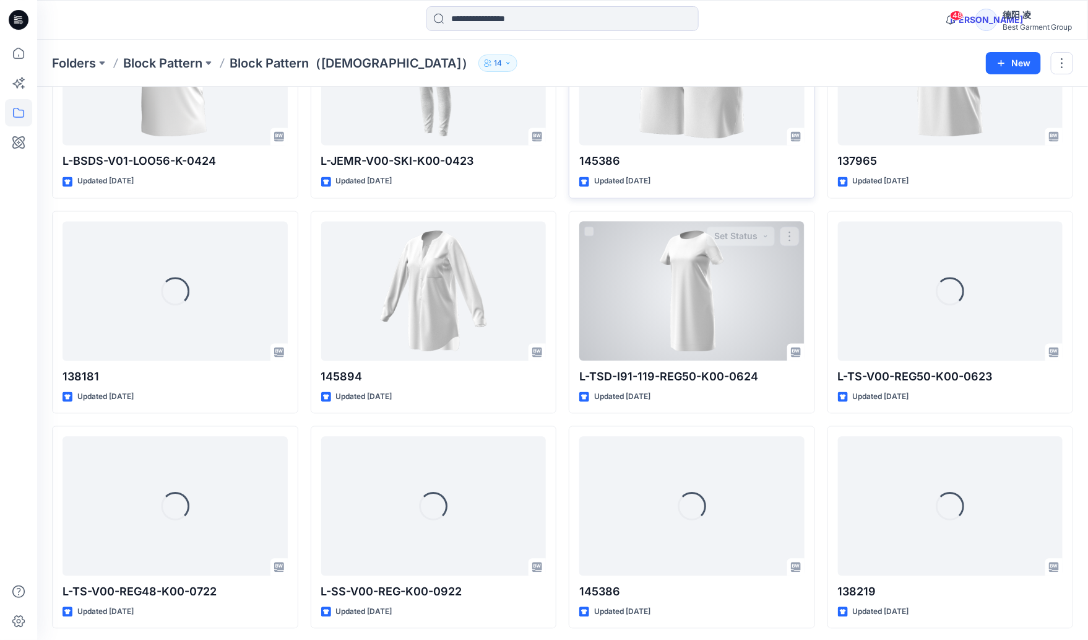
scroll to position [5089, 0]
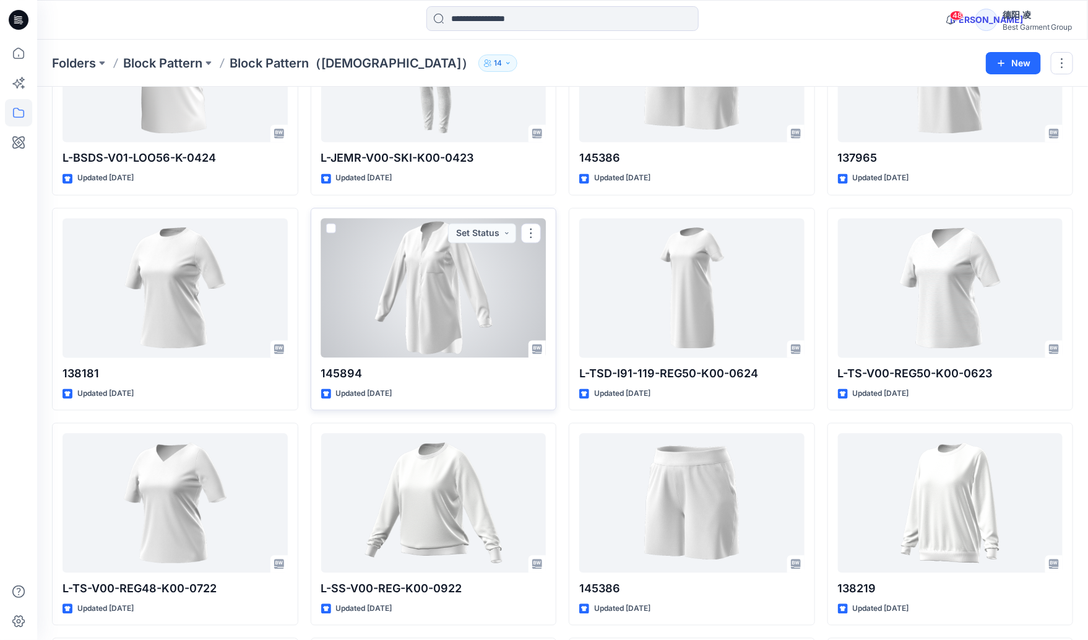
click at [419, 271] on div at bounding box center [433, 288] width 225 height 139
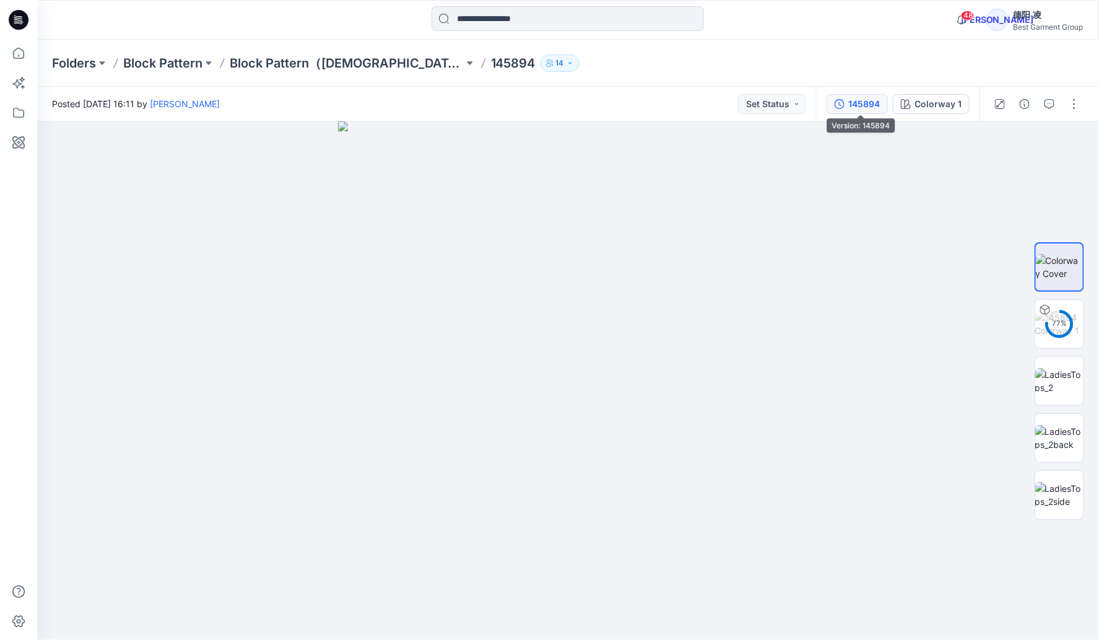
click at [860, 108] on div "145894" at bounding box center [864, 104] width 32 height 14
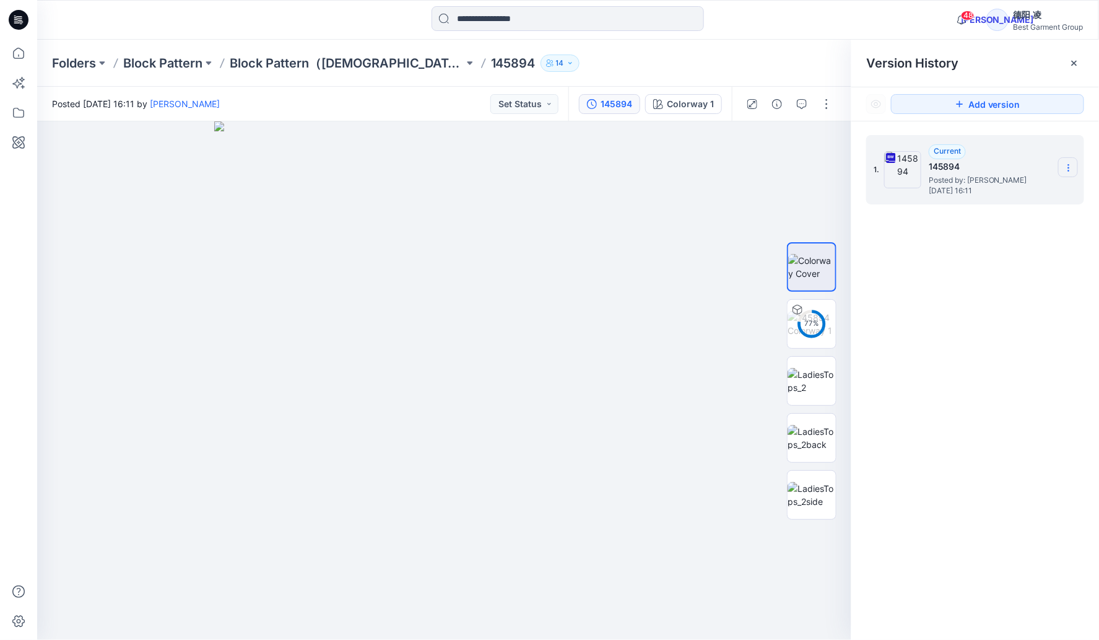
click at [1063, 168] on section at bounding box center [1068, 167] width 20 height 20
click at [1006, 195] on span "Download Source BW File" at bounding box center [1005, 192] width 103 height 15
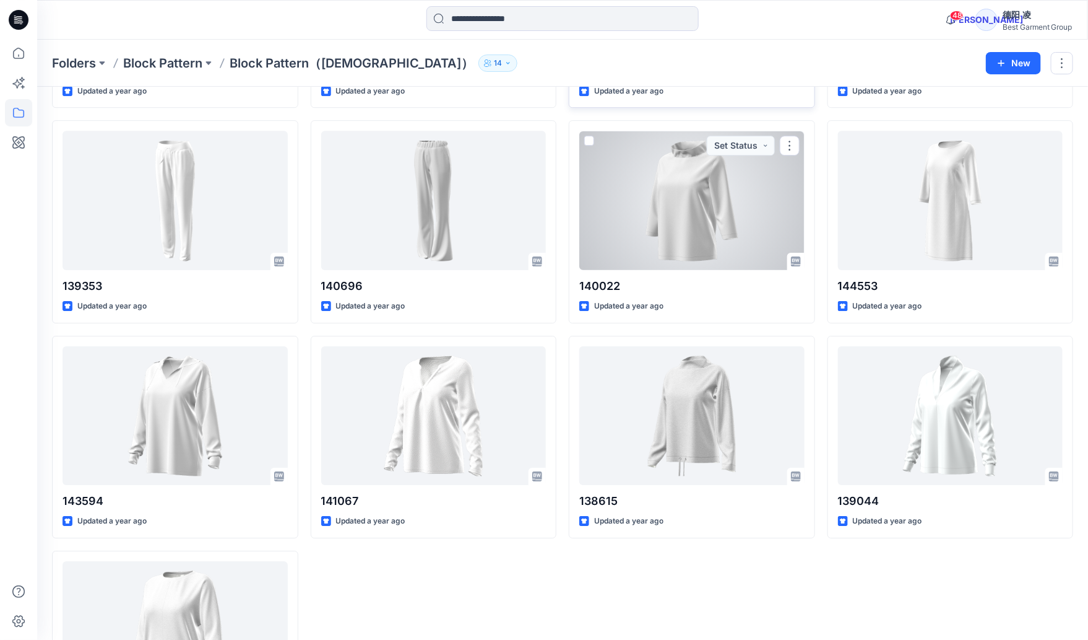
scroll to position [5946, 0]
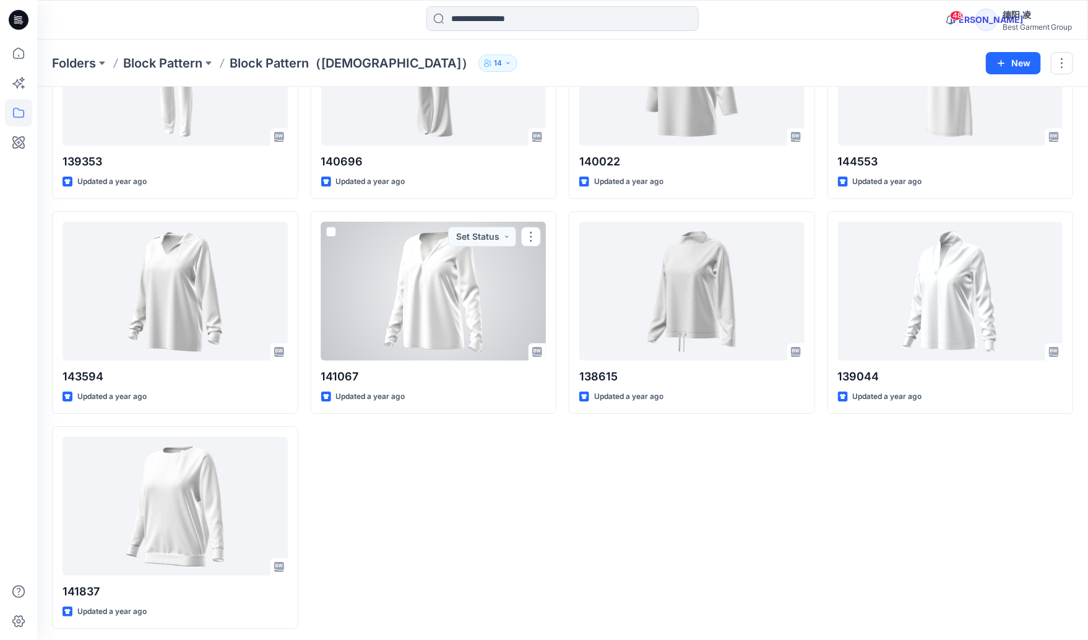
drag, startPoint x: 446, startPoint y: 294, endPoint x: 422, endPoint y: 294, distance: 24.1
click at [446, 294] on div at bounding box center [433, 291] width 225 height 139
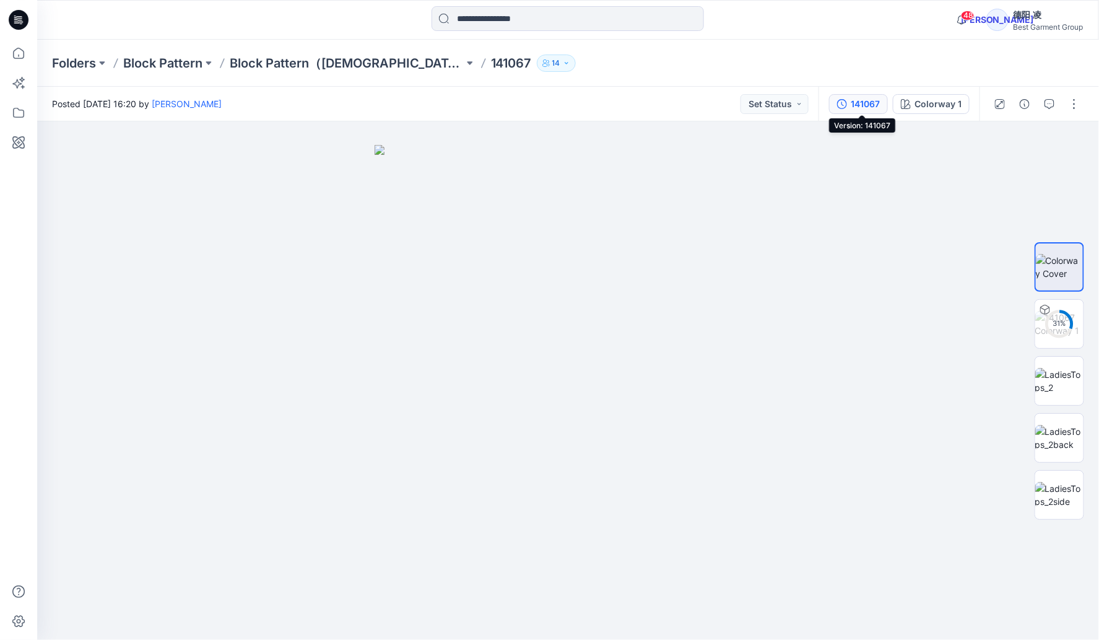
click at [854, 105] on div "141067" at bounding box center [865, 104] width 29 height 14
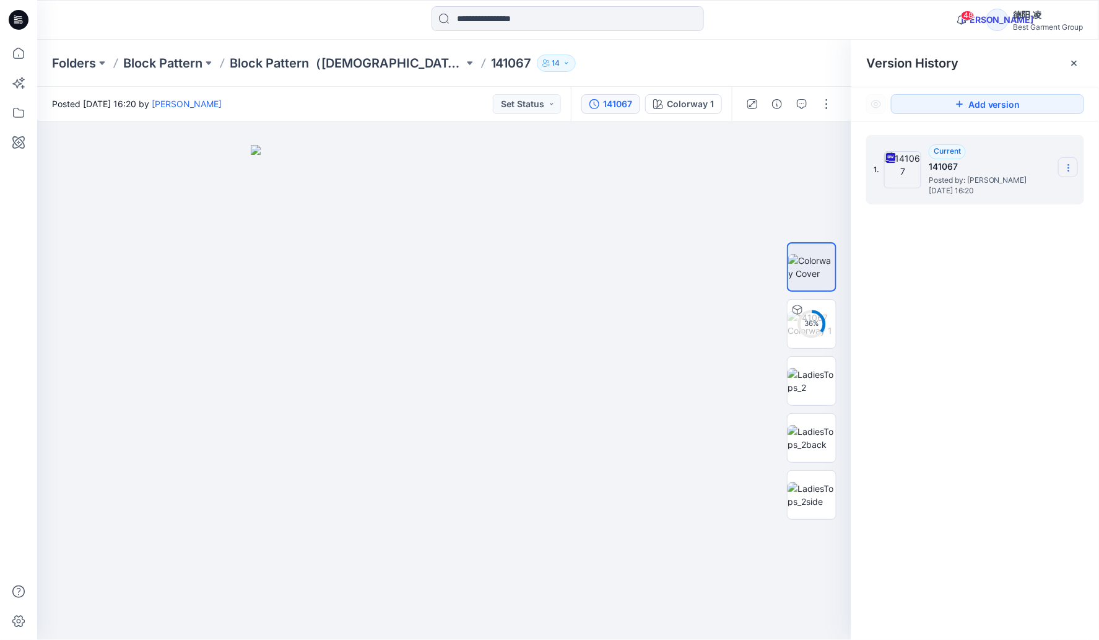
click at [1071, 164] on icon at bounding box center [1069, 168] width 10 height 10
click at [1049, 185] on span "Download Source BW File" at bounding box center [1005, 192] width 103 height 15
